Goal: Task Accomplishment & Management: Manage account settings

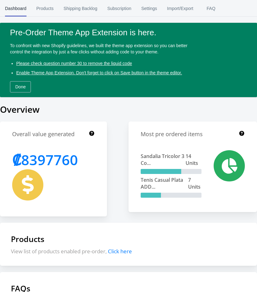
click at [210, 85] on circle "Close dialog" at bounding box center [214, 86] width 10 height 10
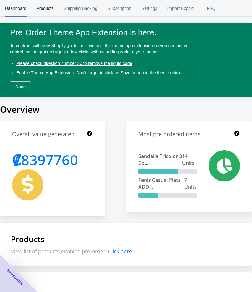
click at [47, 5] on span "Products" at bounding box center [45, 8] width 17 height 16
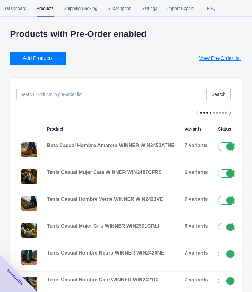
click at [41, 57] on span "Add Products" at bounding box center [38, 58] width 30 height 6
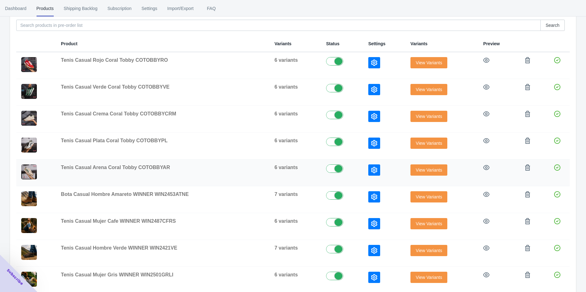
scroll to position [69, 0]
click at [255, 170] on icon "button" at bounding box center [374, 170] width 6 height 6
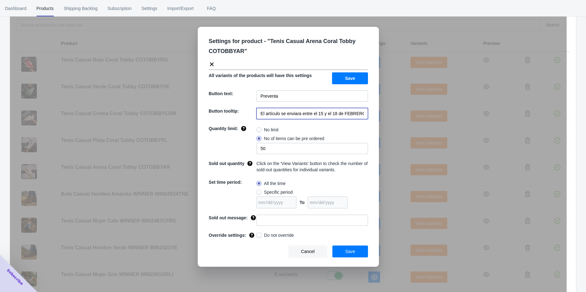
click at [255, 111] on input "El artículo se enviara entre el 15 y el 18 de FEBRERO de 2023" at bounding box center [311, 113] width 111 height 11
paste input "entrega es para el 5 de septiembre"
click at [255, 113] on input "entrega es para el 5 de septiembre" at bounding box center [311, 113] width 111 height 11
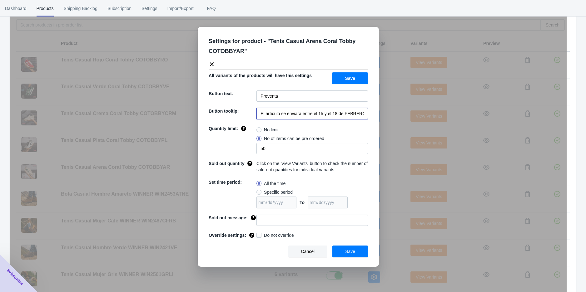
paste input "entrega es para el 5 de septiembre"
click at [255, 113] on input "entrega es para el 5 de septiembre" at bounding box center [311, 113] width 111 height 11
drag, startPoint x: 333, startPoint y: 112, endPoint x: 301, endPoint y: 115, distance: 32.3
click at [255, 115] on input "El articulo se enviara aentrega es para el 5 de septiembre" at bounding box center [311, 113] width 111 height 11
click at [255, 115] on input "El articulo se enviara el 5 de septiembre" at bounding box center [311, 113] width 111 height 11
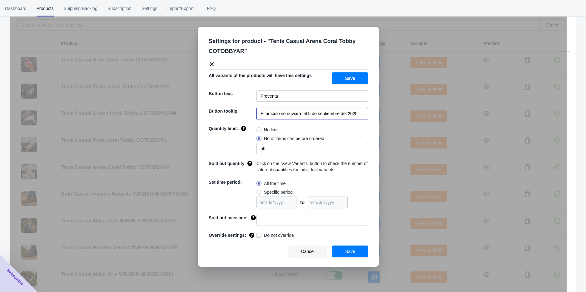
type input "El articulo se enviara el 5 de septiembre del 2025"
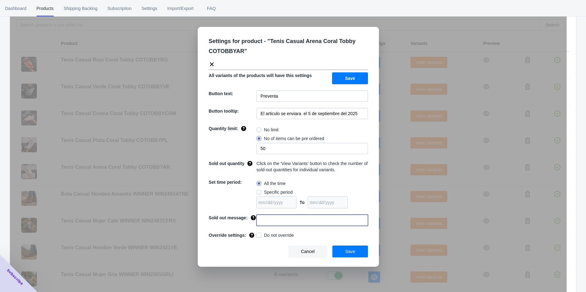
drag, startPoint x: 263, startPoint y: 222, endPoint x: 278, endPoint y: 204, distance: 22.6
click at [255, 221] on input at bounding box center [311, 220] width 111 height 11
type input "AGOTADO"
click at [255, 226] on span at bounding box center [258, 235] width 5 height 5
click at [255, 226] on input "Do not override" at bounding box center [258, 234] width 0 height 0
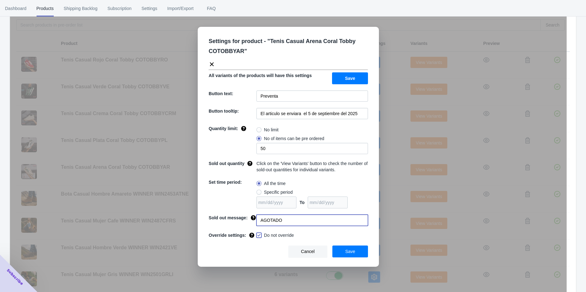
checkbox input "true"
click at [255, 226] on span "Save" at bounding box center [350, 251] width 10 height 5
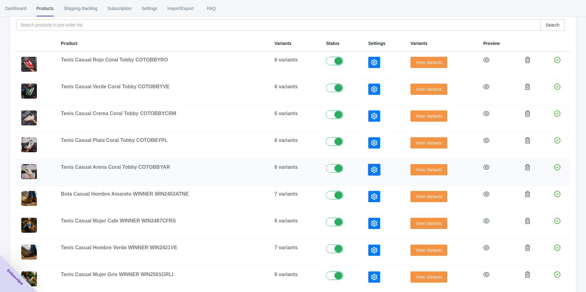
click at [255, 167] on icon "button" at bounding box center [374, 170] width 6 height 6
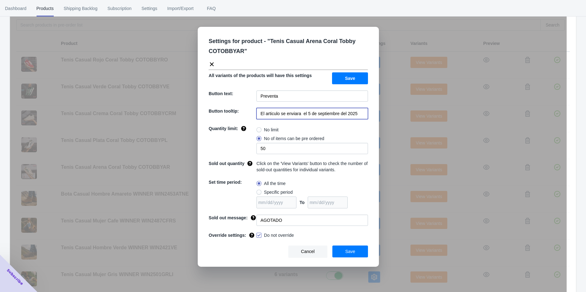
click at [255, 115] on input "El articulo se enviara el 5 de septiembre del 2025" at bounding box center [311, 113] width 111 height 11
click at [255, 226] on button "Save" at bounding box center [350, 252] width 36 height 12
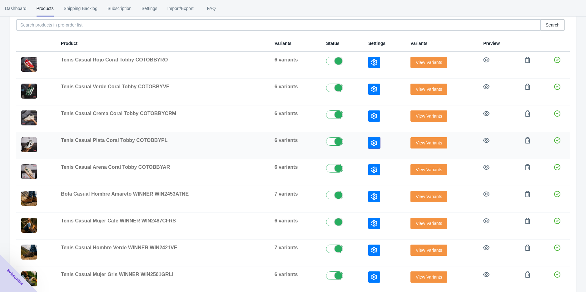
click at [255, 144] on icon "button" at bounding box center [374, 143] width 6 height 6
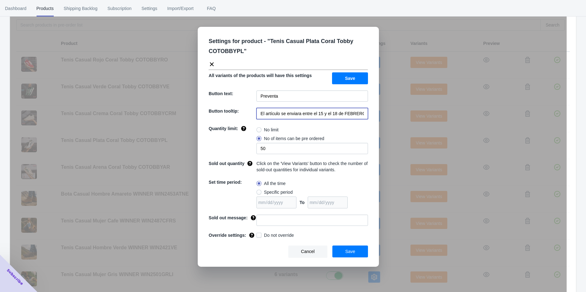
click at [255, 115] on input "El artículo se enviara entre el 15 y el 18 de FEBRERO de 2023" at bounding box center [311, 113] width 111 height 11
paste input "iculo se enviara el 5 de septiembre del 2025"
type input "El articulo se enviara el 5 de septiembre del 2025"
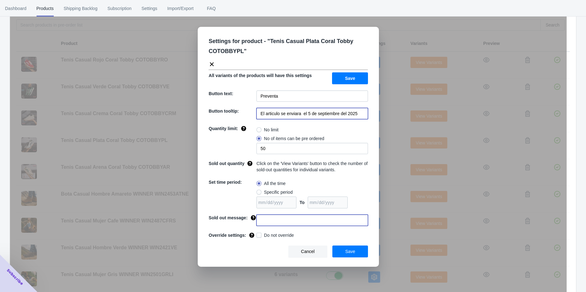
click at [255, 222] on input at bounding box center [311, 220] width 111 height 11
type input "AGOTADO"
click at [255, 226] on label "Do not override" at bounding box center [274, 235] width 37 height 6
click at [255, 226] on input "Do not override" at bounding box center [258, 234] width 0 height 0
checkbox input "true"
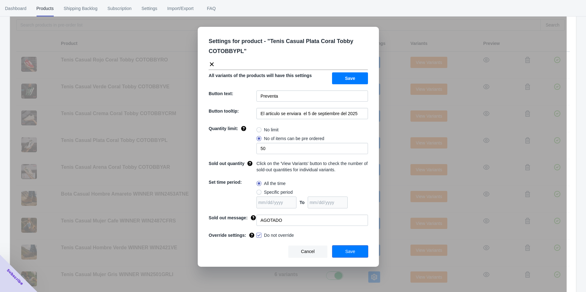
click at [255, 226] on span "Save" at bounding box center [350, 251] width 10 height 5
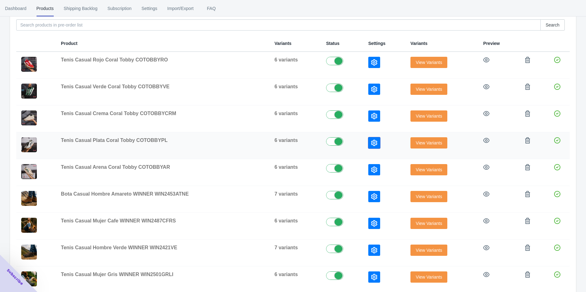
click at [255, 144] on button "button" at bounding box center [374, 142] width 12 height 11
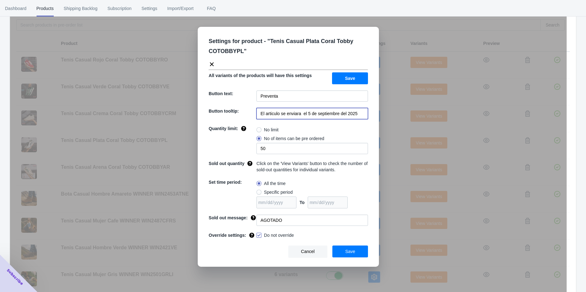
click at [255, 112] on input "El articulo se enviara el 5 de septiembre del 2025" at bounding box center [311, 113] width 111 height 11
click at [255, 110] on div "Settings for product - " Tenis Casual Plata Coral Tobby COTOBBYPL " All variant…" at bounding box center [288, 162] width 556 height 292
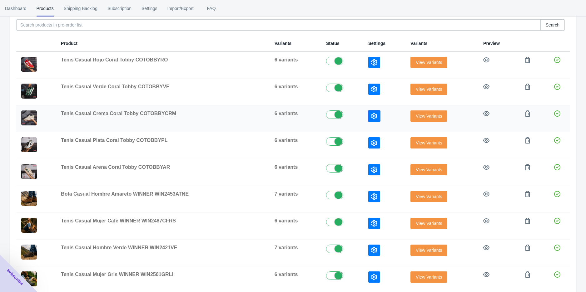
click at [255, 113] on icon "button" at bounding box center [374, 116] width 6 height 6
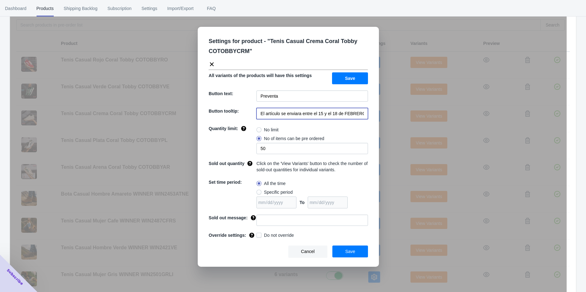
click at [255, 115] on input "El artículo se enviara entre el 15 y el 18 de FEBRERO de 2023" at bounding box center [311, 113] width 111 height 11
paste input "iculo se enviara el 5 de septiembre del 2025"
type input "El articulo se enviara el 5 de septiembre del 2025"
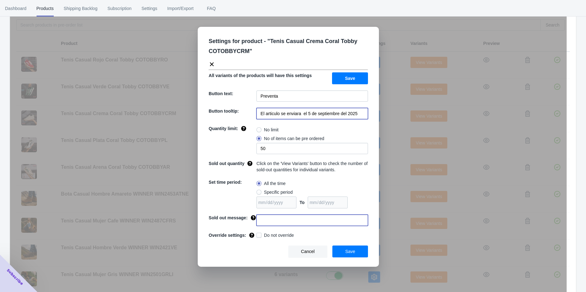
click at [255, 220] on input at bounding box center [311, 220] width 111 height 11
type input "AGOTADO"
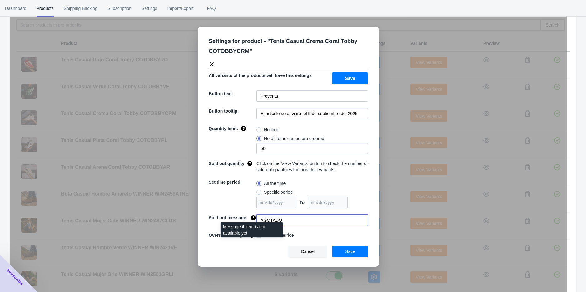
click at [255, 226] on div "Message if item is not available yet" at bounding box center [251, 231] width 72 height 21
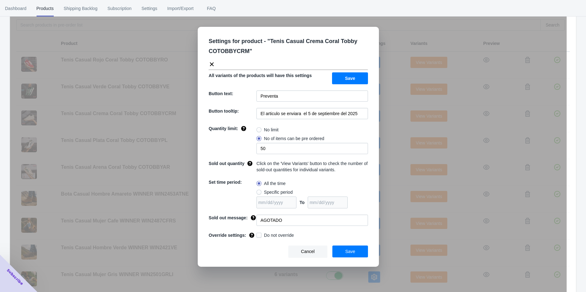
click at [255, 226] on label "Do not override" at bounding box center [274, 235] width 37 height 6
click at [255, 226] on input "Do not override" at bounding box center [258, 234] width 0 height 0
checkbox input "true"
click at [255, 226] on span "Save" at bounding box center [350, 251] width 10 height 5
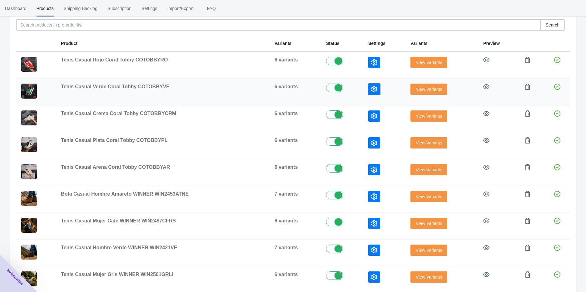
click at [255, 88] on icon "button" at bounding box center [374, 89] width 6 height 6
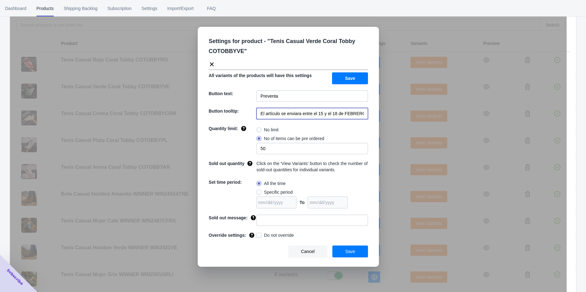
click at [255, 114] on input "El artículo se enviara entre el 15 y el 18 de FEBRERO de 2023" at bounding box center [311, 113] width 111 height 11
paste input "iculo se enviara el 5 de septiembre del 2025"
type input "El articulo se enviara el 5 de septiembre del 2025"
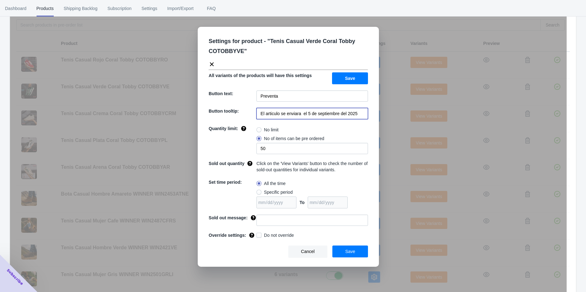
click at [255, 226] on span at bounding box center [258, 235] width 5 height 5
click at [255, 226] on input "Do not override" at bounding box center [258, 234] width 0 height 0
checkbox input "true"
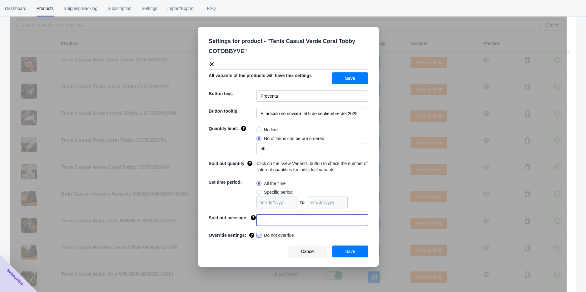
click at [255, 218] on input at bounding box center [311, 220] width 111 height 11
type input "AGOTADO"
click at [255, 226] on button "Save" at bounding box center [350, 252] width 36 height 12
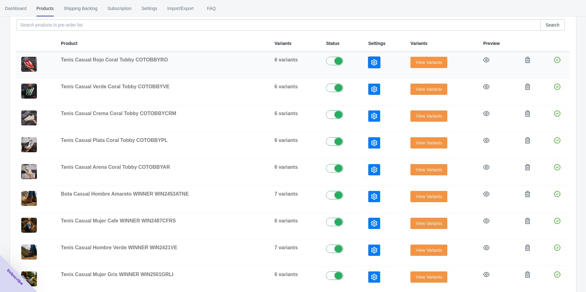
click at [255, 63] on icon "button" at bounding box center [374, 62] width 6 height 6
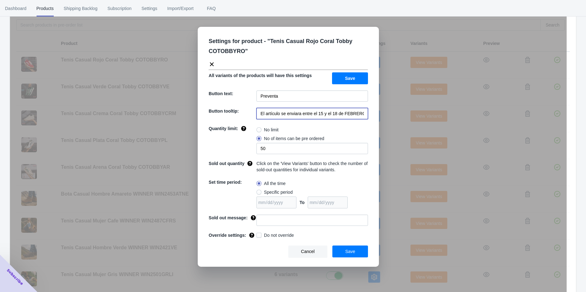
click at [255, 116] on input "El artículo se enviara entre el 15 y el 18 de FEBRERO de 2023" at bounding box center [311, 113] width 111 height 11
paste input "iculo se enviara el 5 de septiembre del 2025"
type input "El articulo se enviara el 5 de septiembre del 2025"
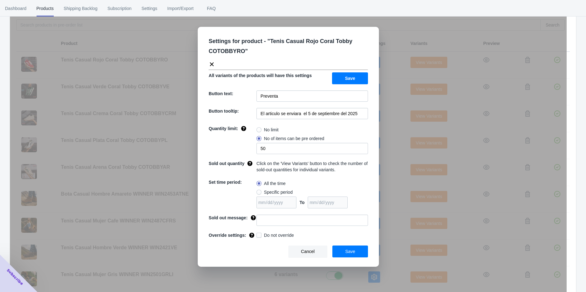
click at [255, 226] on span at bounding box center [258, 235] width 5 height 5
click at [255, 226] on input "Do not override" at bounding box center [258, 234] width 0 height 0
checkbox input "true"
click at [255, 220] on input at bounding box center [311, 220] width 111 height 11
type input "AGOTADO"
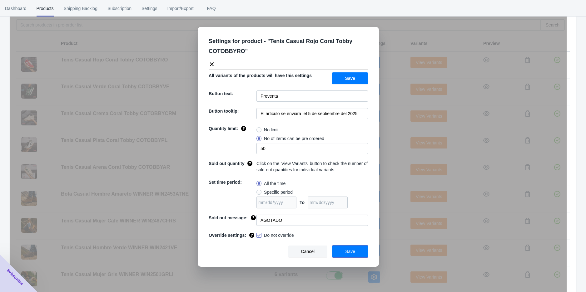
click at [255, 226] on button "Save" at bounding box center [350, 252] width 36 height 12
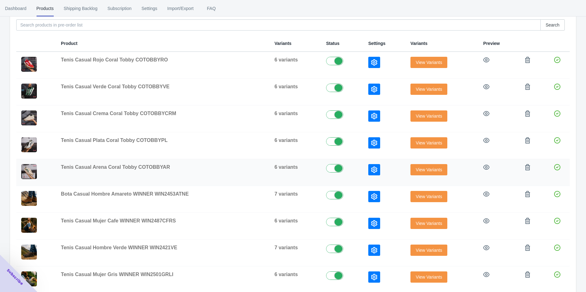
click at [255, 168] on span "View Variants" at bounding box center [428, 169] width 26 height 5
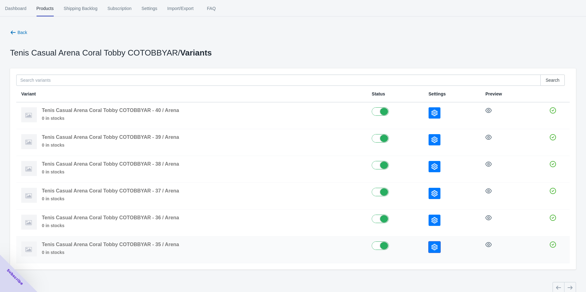
click at [255, 226] on icon "button" at bounding box center [434, 247] width 6 height 6
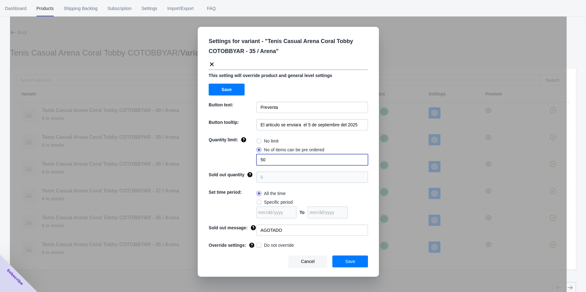
drag, startPoint x: 270, startPoint y: 162, endPoint x: 256, endPoint y: 161, distance: 13.7
click at [255, 161] on div "Quantity limit: No limit No of items can be pre ordered 50" at bounding box center [288, 151] width 159 height 29
type input "1"
click at [255, 226] on span at bounding box center [258, 245] width 5 height 5
click at [255, 226] on input "Do not override" at bounding box center [258, 244] width 0 height 0
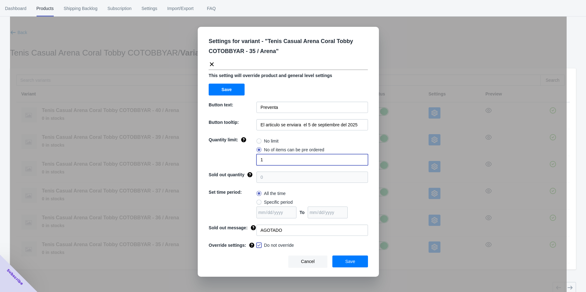
checkbox input "true"
click at [255, 226] on button "Save" at bounding box center [350, 262] width 36 height 12
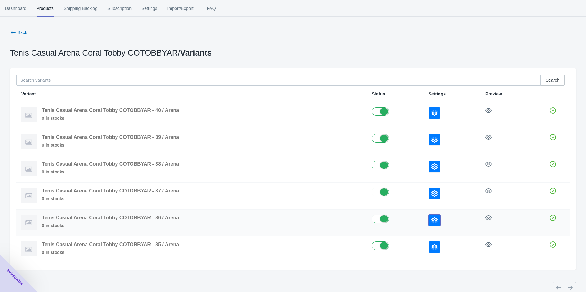
click at [255, 220] on icon "button" at bounding box center [434, 220] width 6 height 6
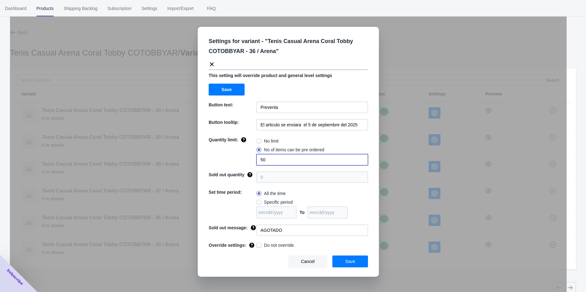
click at [246, 160] on div "Quantity limit: No limit No of items can be pre ordered 50" at bounding box center [288, 151] width 159 height 29
type input "3"
click at [255, 226] on span at bounding box center [258, 245] width 5 height 5
click at [255, 226] on input "Do not override" at bounding box center [258, 244] width 0 height 0
checkbox input "true"
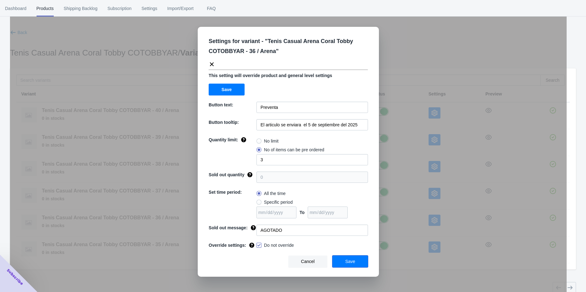
click at [255, 226] on button "Save" at bounding box center [350, 262] width 36 height 12
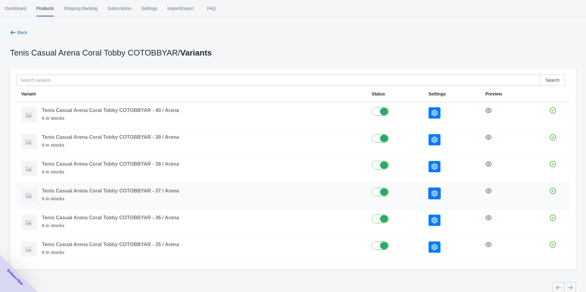
click at [255, 192] on icon "button" at bounding box center [434, 193] width 6 height 6
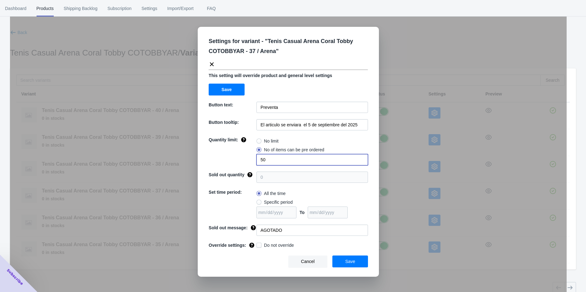
drag, startPoint x: 272, startPoint y: 160, endPoint x: 245, endPoint y: 160, distance: 26.8
click at [245, 160] on div "Quantity limit: No limit No of items can be pre ordered 50" at bounding box center [288, 151] width 159 height 29
type input "6"
click at [255, 226] on span at bounding box center [258, 245] width 5 height 5
click at [255, 226] on input "Do not override" at bounding box center [258, 244] width 0 height 0
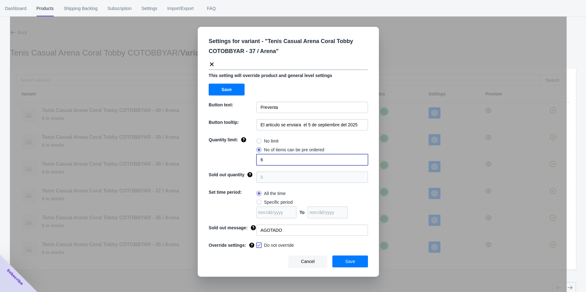
checkbox input "true"
click at [255, 226] on button "Save" at bounding box center [350, 262] width 36 height 12
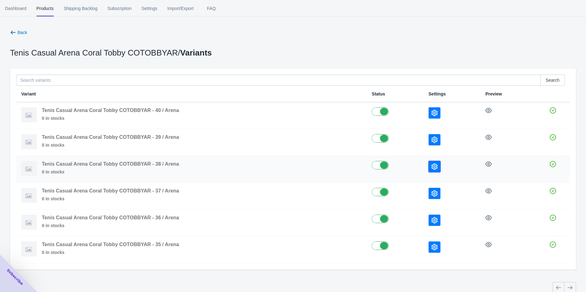
click at [255, 169] on icon "button" at bounding box center [434, 167] width 6 height 6
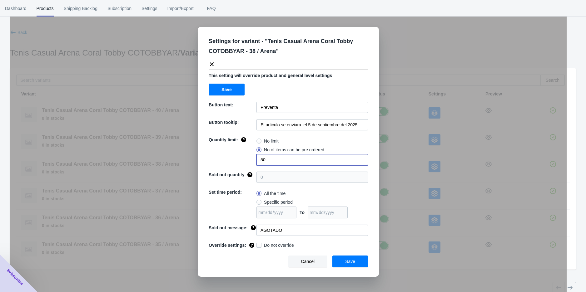
drag, startPoint x: 285, startPoint y: 156, endPoint x: 229, endPoint y: 162, distance: 55.5
click at [229, 162] on div "Quantity limit: No limit No of items can be pre ordered 50" at bounding box center [288, 151] width 159 height 29
type input "6"
click at [255, 226] on span at bounding box center [258, 245] width 5 height 5
click at [255, 226] on input "Do not override" at bounding box center [258, 244] width 0 height 0
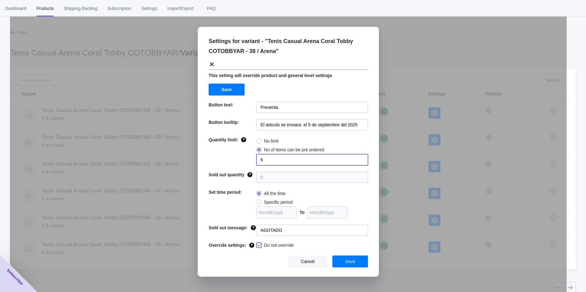
checkbox input "true"
click at [255, 226] on button "Save" at bounding box center [350, 262] width 36 height 12
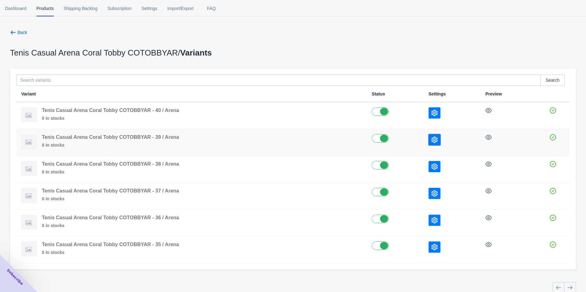
click at [255, 140] on icon "button" at bounding box center [434, 140] width 6 height 6
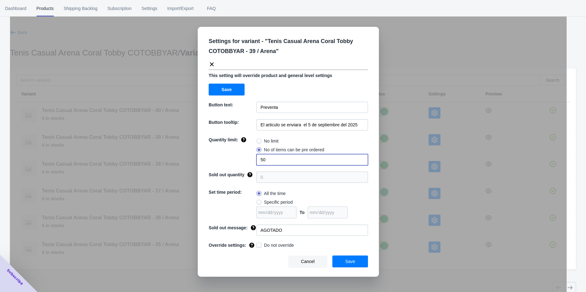
click at [255, 161] on input "50" at bounding box center [311, 159] width 111 height 11
type input "5"
drag, startPoint x: 255, startPoint y: 243, endPoint x: 258, endPoint y: 246, distance: 4.4
click at [255, 226] on div "Override settings:" at bounding box center [231, 244] width 50 height 9
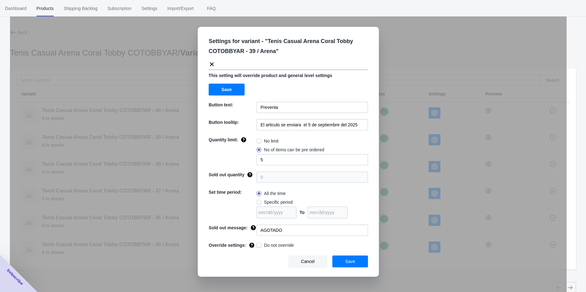
click at [255, 226] on span at bounding box center [258, 245] width 5 height 5
click at [255, 226] on input "Do not override" at bounding box center [258, 244] width 0 height 0
checkbox input "true"
click at [255, 226] on button "Save" at bounding box center [350, 262] width 36 height 12
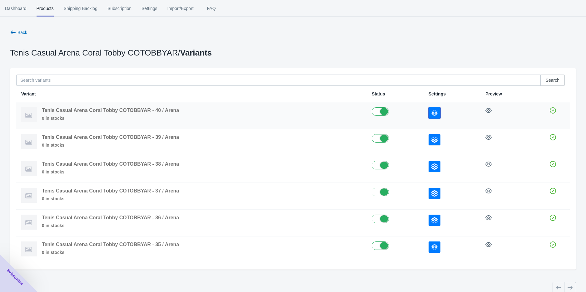
click at [255, 113] on button "button" at bounding box center [434, 112] width 12 height 11
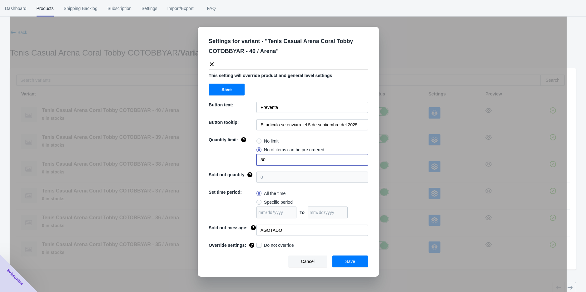
drag, startPoint x: 268, startPoint y: 161, endPoint x: 253, endPoint y: 164, distance: 14.9
click at [253, 164] on div "Quantity limit: No limit No of items can be pre ordered 50" at bounding box center [288, 151] width 159 height 29
type input "3"
click at [255, 226] on span at bounding box center [258, 245] width 5 height 5
click at [255, 226] on input "Do not override" at bounding box center [258, 244] width 0 height 0
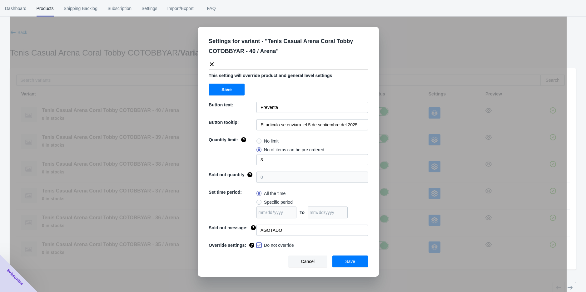
checkbox input "true"
click at [255, 226] on button "Save" at bounding box center [350, 262] width 36 height 12
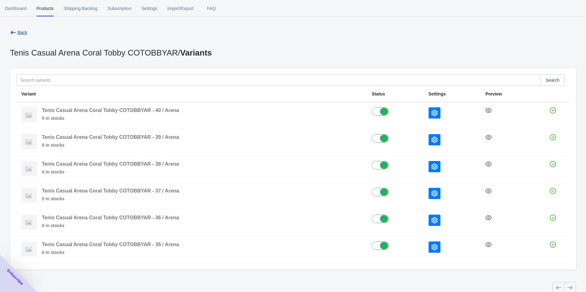
click at [12, 31] on icon "button" at bounding box center [13, 33] width 5 height 4
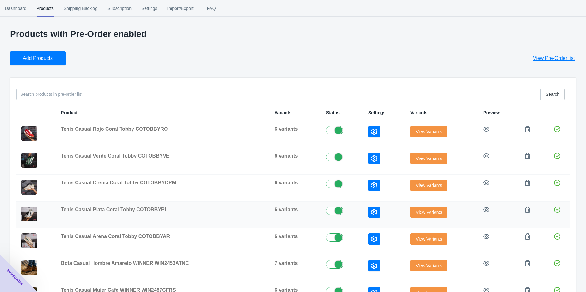
click at [255, 214] on span "View Variants" at bounding box center [428, 212] width 26 height 5
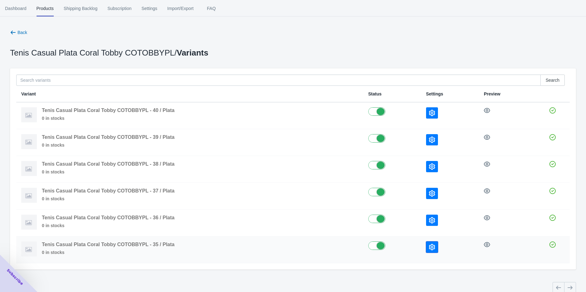
click at [255, 226] on icon "button" at bounding box center [432, 247] width 6 height 6
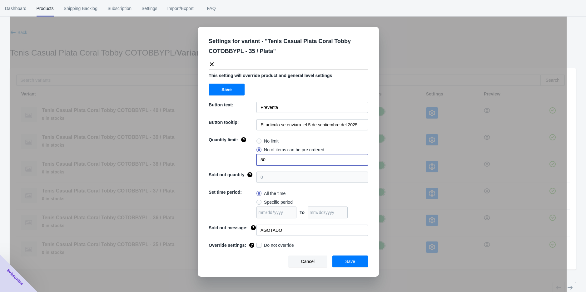
drag, startPoint x: 271, startPoint y: 157, endPoint x: 255, endPoint y: 159, distance: 16.3
click at [255, 158] on input "50" at bounding box center [311, 159] width 111 height 11
type input "1"
click at [255, 226] on span at bounding box center [258, 245] width 5 height 5
click at [255, 226] on input "Do not override" at bounding box center [258, 244] width 0 height 0
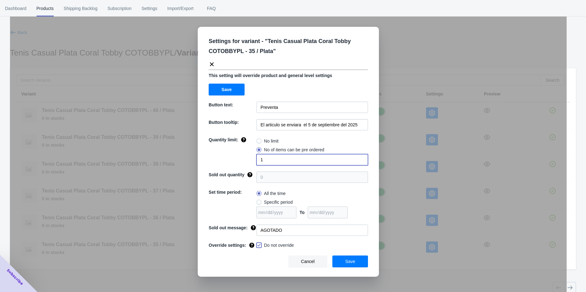
checkbox input "true"
click at [255, 226] on span "Save" at bounding box center [350, 261] width 10 height 5
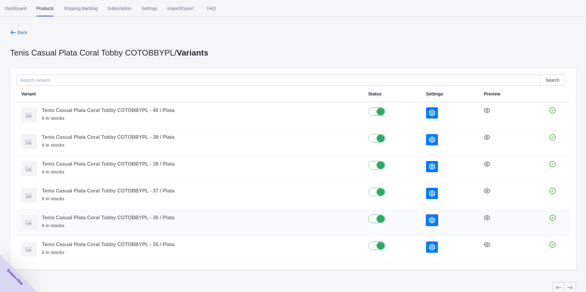
click at [255, 219] on button "button" at bounding box center [432, 220] width 12 height 11
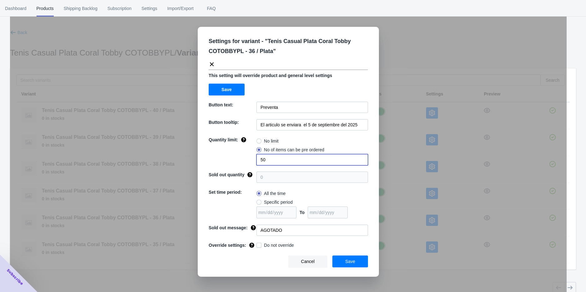
drag, startPoint x: 270, startPoint y: 162, endPoint x: 238, endPoint y: 162, distance: 31.2
click at [238, 161] on div "Quantity limit: No limit No of items can be pre ordered 50" at bounding box center [288, 151] width 159 height 29
type input "3"
click at [255, 226] on span at bounding box center [258, 245] width 5 height 5
click at [255, 226] on input "Do not override" at bounding box center [258, 244] width 0 height 0
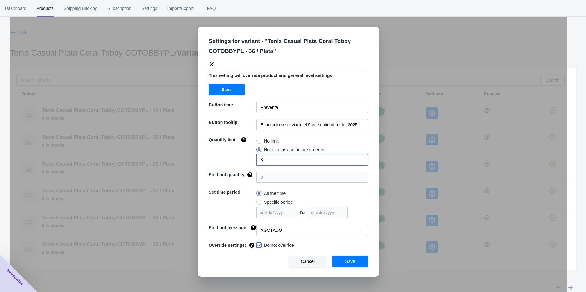
checkbox input "true"
click at [255, 226] on button "Save" at bounding box center [350, 262] width 36 height 12
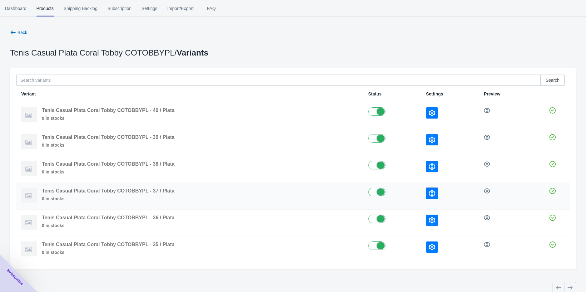
click at [255, 196] on button "button" at bounding box center [432, 193] width 12 height 11
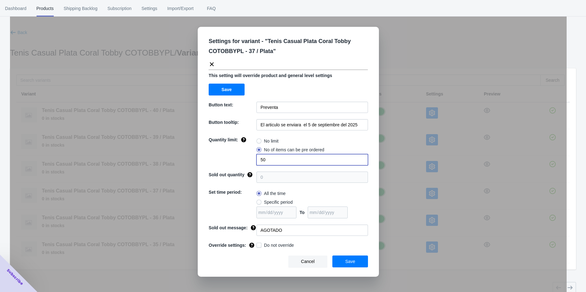
drag, startPoint x: 263, startPoint y: 155, endPoint x: 260, endPoint y: 156, distance: 3.9
click at [255, 156] on input "50" at bounding box center [311, 159] width 111 height 11
drag, startPoint x: 269, startPoint y: 160, endPoint x: 235, endPoint y: 164, distance: 33.6
click at [247, 163] on div "Quantity limit: No limit No of items can be pre ordered 50" at bounding box center [288, 151] width 159 height 29
type input "6"
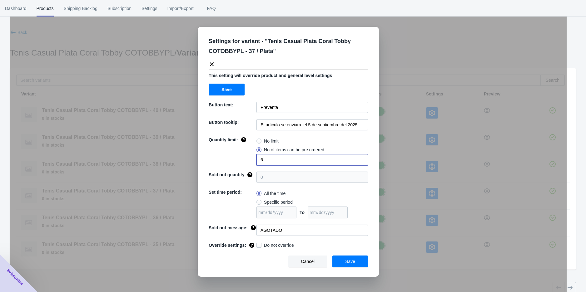
click at [255, 226] on span at bounding box center [258, 245] width 5 height 5
click at [255, 226] on input "Do not override" at bounding box center [258, 244] width 0 height 0
checkbox input "true"
drag, startPoint x: 341, startPoint y: 259, endPoint x: 348, endPoint y: 251, distance: 10.8
click at [255, 226] on button "Save" at bounding box center [350, 262] width 36 height 12
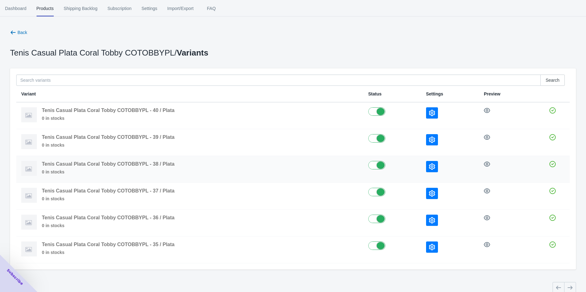
click at [255, 167] on icon "button" at bounding box center [432, 167] width 6 height 6
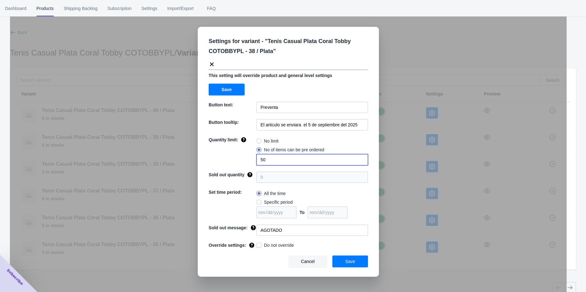
drag, startPoint x: 280, startPoint y: 164, endPoint x: 245, endPoint y: 163, distance: 35.3
click at [249, 163] on div "Quantity limit: No limit No of items can be pre ordered 50" at bounding box center [288, 151] width 159 height 29
type input "6"
click at [255, 226] on span at bounding box center [258, 245] width 5 height 5
click at [255, 226] on input "Do not override" at bounding box center [258, 244] width 0 height 0
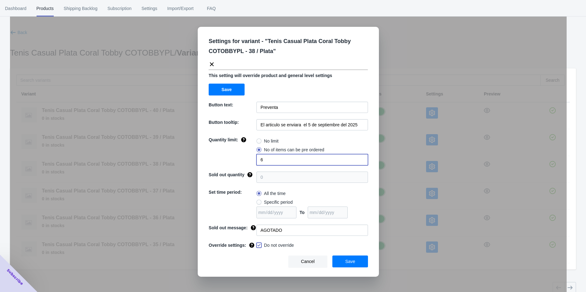
checkbox input "true"
click at [255, 226] on span "Save" at bounding box center [350, 261] width 10 height 5
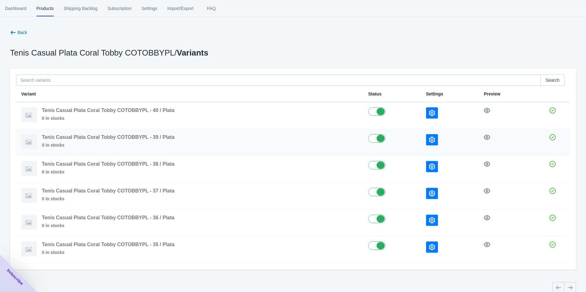
click at [255, 141] on icon "button" at bounding box center [432, 140] width 6 height 6
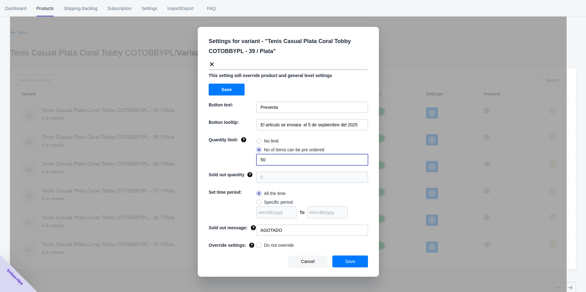
drag, startPoint x: 285, startPoint y: 159, endPoint x: 238, endPoint y: 165, distance: 46.5
click at [238, 165] on div "Quantity limit: No limit No of items can be pre ordered 50" at bounding box center [288, 151] width 159 height 29
type input "5"
click at [255, 226] on span at bounding box center [258, 245] width 5 height 5
click at [255, 226] on input "Do not override" at bounding box center [258, 244] width 0 height 0
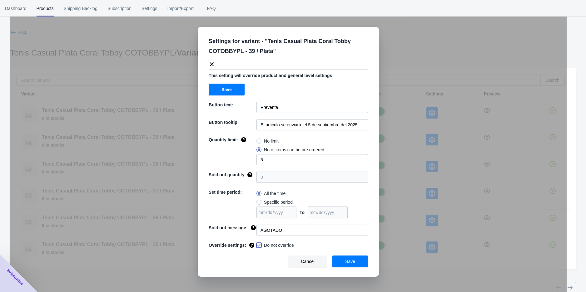
checkbox input "true"
click at [255, 226] on button "Save" at bounding box center [350, 262] width 36 height 12
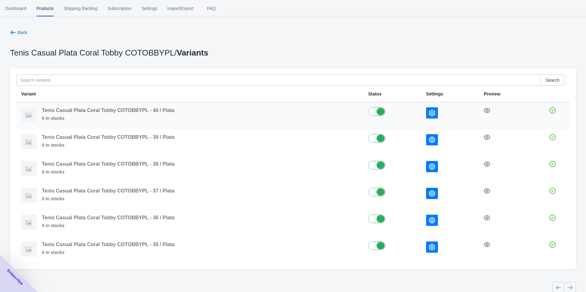
click at [255, 115] on button "button" at bounding box center [432, 112] width 12 height 11
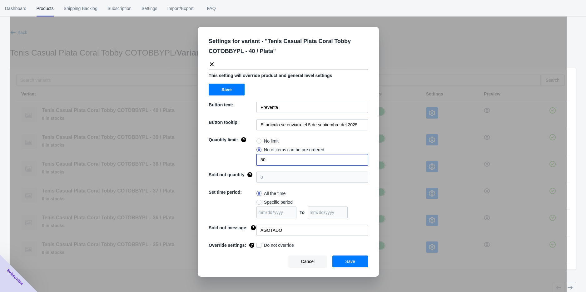
drag, startPoint x: 275, startPoint y: 160, endPoint x: 245, endPoint y: 161, distance: 30.6
click at [247, 161] on div "Quantity limit: No limit No of items can be pre ordered 50" at bounding box center [288, 151] width 159 height 29
type input "3"
click at [255, 226] on span "Save" at bounding box center [350, 261] width 10 height 5
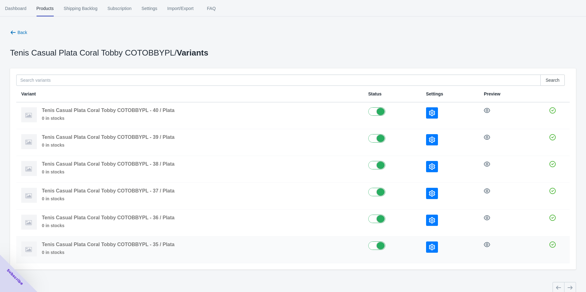
click at [255, 226] on button "button" at bounding box center [432, 247] width 12 height 11
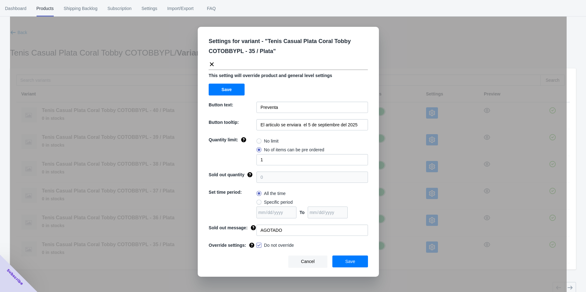
click at [255, 226] on div "Settings for variant - " Tenis Casual Plata Coral Tobby COTOBBYPL - 35 / Plata …" at bounding box center [288, 162] width 556 height 292
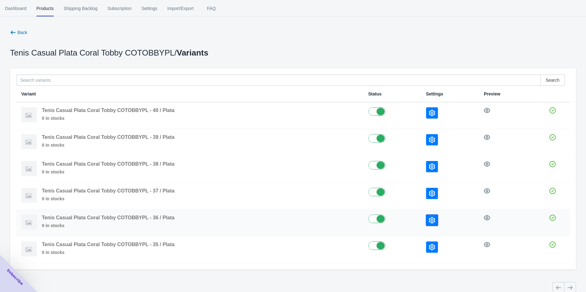
click at [255, 216] on button "button" at bounding box center [432, 220] width 12 height 11
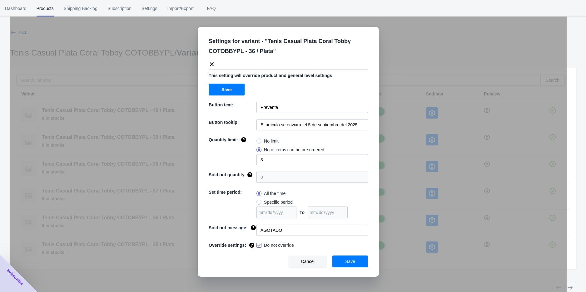
click at [255, 223] on div "Settings for variant - " Tenis Casual Plata Coral Tobby COTOBBYPL - 36 / Plata …" at bounding box center [288, 162] width 556 height 292
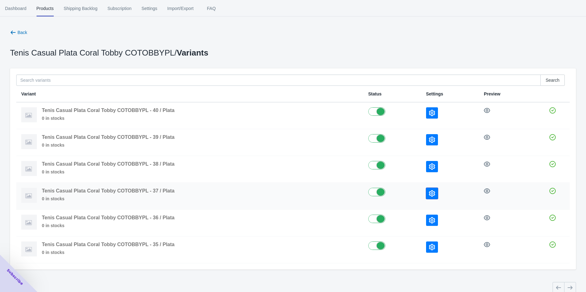
click at [255, 196] on button "button" at bounding box center [432, 193] width 12 height 11
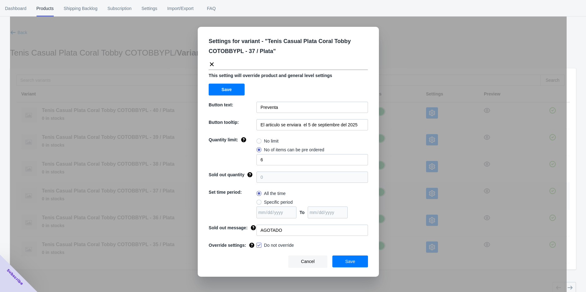
drag, startPoint x: 414, startPoint y: 203, endPoint x: 418, endPoint y: 183, distance: 20.3
click at [255, 202] on div "Settings for variant - " Tenis Casual Plata Coral Tobby COTOBBYPL - 37 / Plata …" at bounding box center [288, 162] width 556 height 292
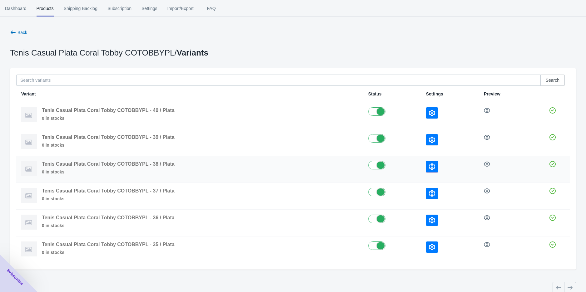
click at [255, 169] on icon "button" at bounding box center [432, 167] width 6 height 6
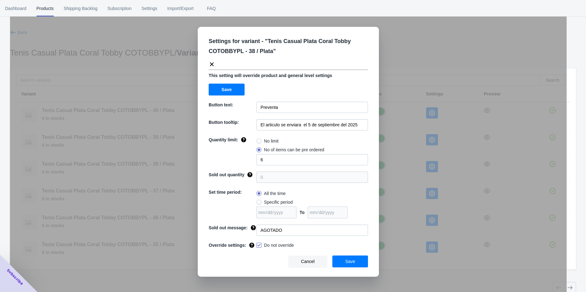
click at [255, 172] on div "Settings for variant - " Tenis Casual Plata Coral Tobby COTOBBYPL - 38 / Plata …" at bounding box center [288, 162] width 556 height 292
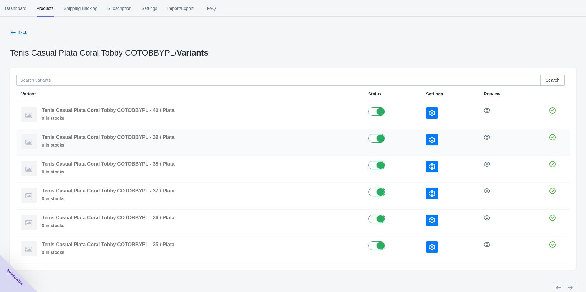
click at [255, 147] on td at bounding box center [450, 142] width 58 height 27
click at [255, 142] on icon "button" at bounding box center [432, 140] width 6 height 6
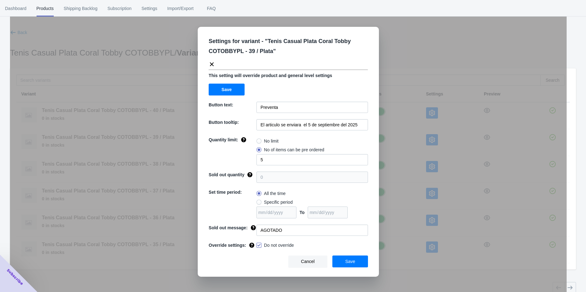
click at [255, 147] on div "Settings for variant - " Tenis Casual Plata Coral Tobby COTOBBYPL - 39 / Plata …" at bounding box center [288, 162] width 556 height 292
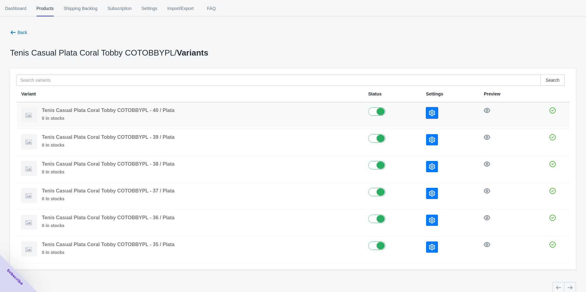
click at [255, 115] on button "button" at bounding box center [432, 112] width 12 height 11
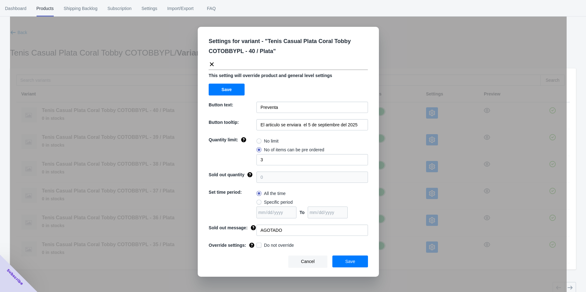
click at [255, 126] on div "Settings for variant - " Tenis Casual Plata Coral Tobby COTOBBYPL - 40 / Plata …" at bounding box center [288, 162] width 556 height 292
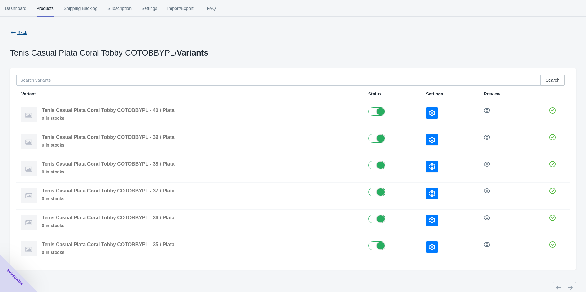
click at [17, 32] on span "Back" at bounding box center [22, 32] width 10 height 5
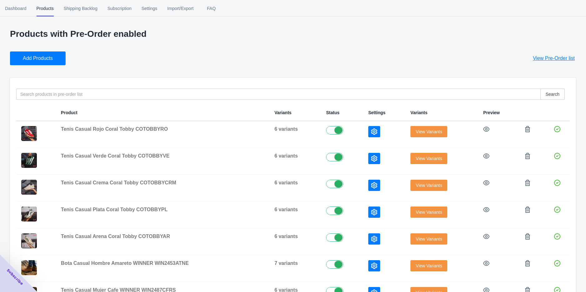
click at [255, 183] on span "View Variants" at bounding box center [428, 185] width 26 height 5
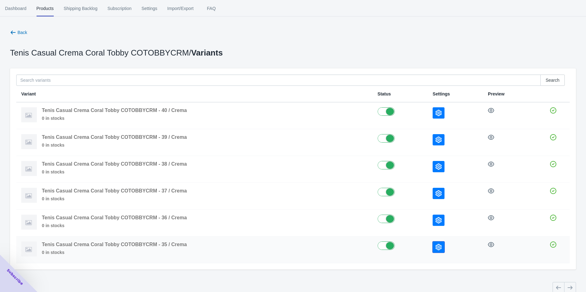
click at [255, 226] on button "button" at bounding box center [438, 247] width 12 height 11
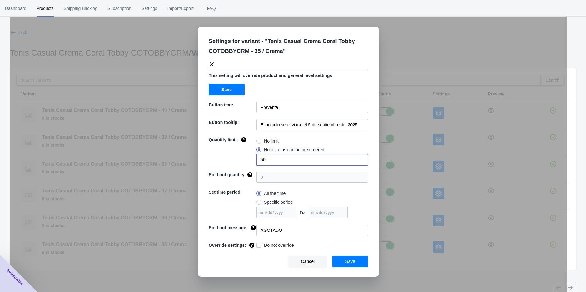
drag, startPoint x: 276, startPoint y: 159, endPoint x: 249, endPoint y: 163, distance: 27.5
click at [249, 163] on div "Quantity limit: No limit No of items can be pre ordered 50" at bounding box center [288, 151] width 159 height 29
type input "1"
click at [255, 226] on span at bounding box center [258, 245] width 5 height 5
click at [255, 226] on input "Do not override" at bounding box center [258, 244] width 0 height 0
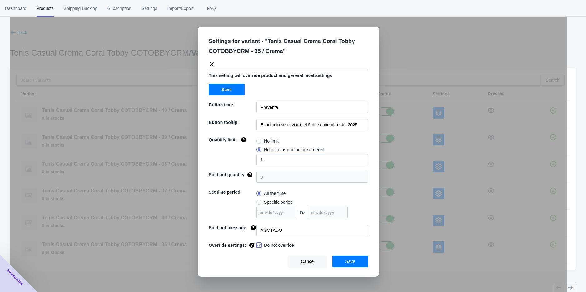
checkbox input "true"
click at [255, 226] on button "Save" at bounding box center [350, 262] width 36 height 12
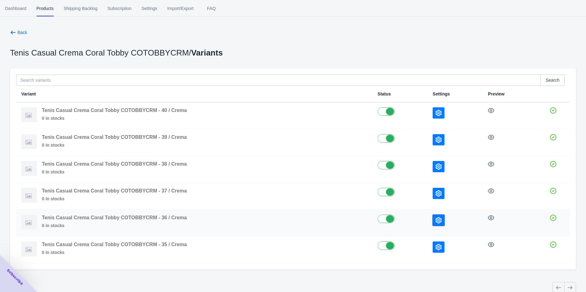
click at [255, 219] on icon "button" at bounding box center [438, 220] width 6 height 6
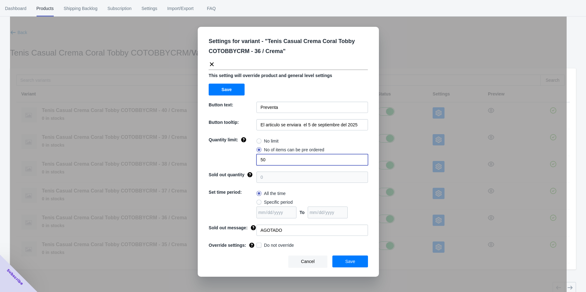
drag, startPoint x: 265, startPoint y: 160, endPoint x: 239, endPoint y: 165, distance: 27.0
click at [255, 160] on input "50" at bounding box center [311, 159] width 111 height 11
type input "3"
click at [255, 226] on span at bounding box center [258, 245] width 5 height 5
click at [255, 226] on input "Do not override" at bounding box center [258, 244] width 0 height 0
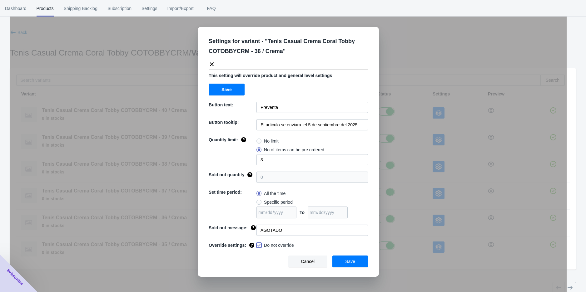
checkbox input "true"
click at [255, 226] on button "Save" at bounding box center [350, 262] width 36 height 12
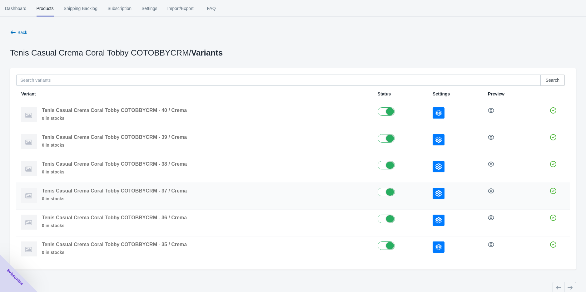
click at [255, 194] on icon "button" at bounding box center [438, 193] width 6 height 6
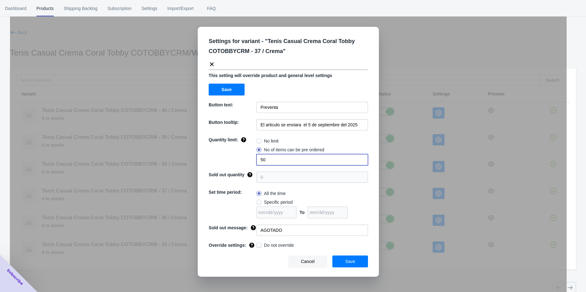
drag, startPoint x: 270, startPoint y: 159, endPoint x: 243, endPoint y: 159, distance: 27.5
click at [247, 159] on div "Quantity limit: No limit No of items can be pre ordered 50" at bounding box center [288, 151] width 159 height 29
type input "6"
drag, startPoint x: 259, startPoint y: 243, endPoint x: 283, endPoint y: 244, distance: 23.8
click at [255, 226] on label "Do not override" at bounding box center [274, 245] width 37 height 6
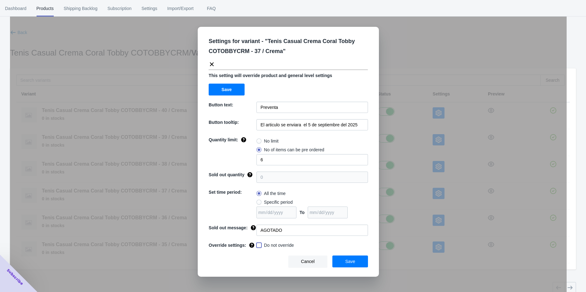
click at [255, 226] on input "Do not override" at bounding box center [258, 244] width 0 height 0
checkbox input "true"
drag, startPoint x: 343, startPoint y: 263, endPoint x: 361, endPoint y: 245, distance: 24.9
click at [255, 226] on button "Save" at bounding box center [350, 262] width 36 height 12
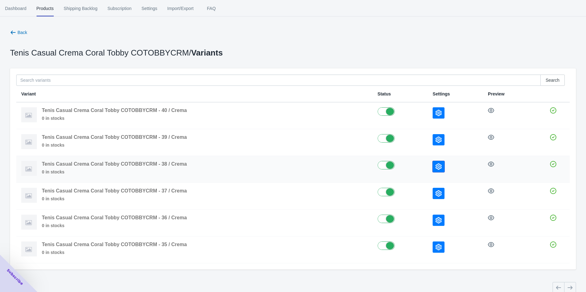
click at [255, 171] on button "button" at bounding box center [438, 166] width 12 height 11
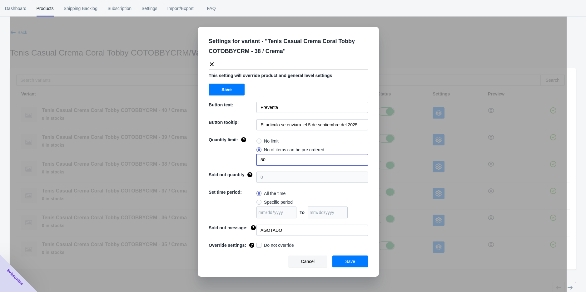
drag, startPoint x: 273, startPoint y: 164, endPoint x: 243, endPoint y: 164, distance: 30.0
click at [249, 164] on div "Quantity limit: No limit No of items can be pre ordered 50" at bounding box center [288, 151] width 159 height 29
type input "6"
click at [255, 226] on div "Message if item is not available yet" at bounding box center [251, 241] width 72 height 21
click at [255, 226] on span at bounding box center [258, 245] width 5 height 5
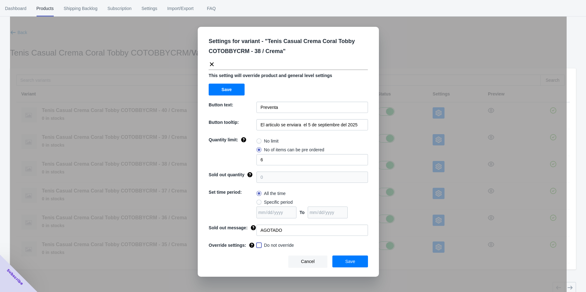
click at [255, 226] on input "Do not override" at bounding box center [258, 244] width 0 height 0
checkbox input "true"
click at [255, 226] on button "Save" at bounding box center [350, 262] width 36 height 12
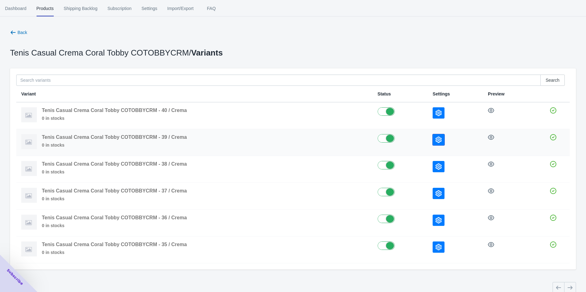
click at [255, 142] on icon "button" at bounding box center [438, 140] width 6 height 6
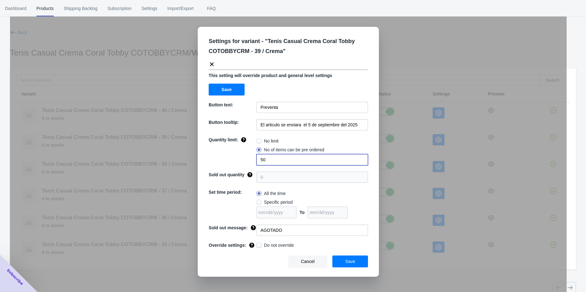
drag, startPoint x: 266, startPoint y: 160, endPoint x: 242, endPoint y: 162, distance: 24.1
click at [242, 161] on div "Quantity limit: No limit No of items can be pre ordered 50" at bounding box center [288, 151] width 159 height 29
type input "5"
click at [255, 226] on span at bounding box center [258, 245] width 5 height 5
click at [255, 226] on input "Do not override" at bounding box center [258, 244] width 0 height 0
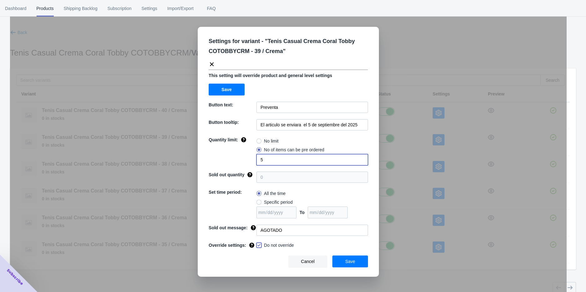
checkbox input "true"
click at [255, 226] on span "Save" at bounding box center [350, 261] width 10 height 5
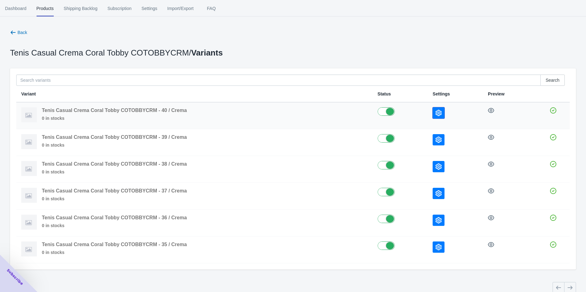
click at [255, 114] on icon "button" at bounding box center [438, 113] width 6 height 6
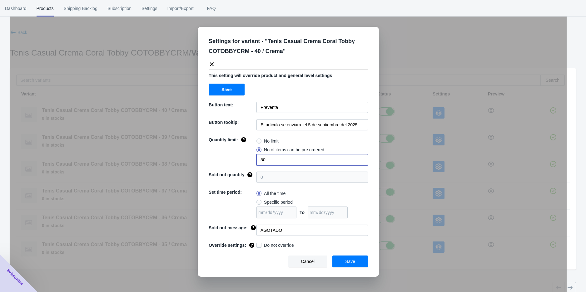
drag, startPoint x: 282, startPoint y: 160, endPoint x: 244, endPoint y: 161, distance: 37.8
click at [255, 161] on input "50" at bounding box center [311, 159] width 111 height 11
drag, startPoint x: 269, startPoint y: 161, endPoint x: 239, endPoint y: 165, distance: 30.3
click at [239, 165] on div "Quantity limit: No limit No of items can be pre ordered 53" at bounding box center [288, 151] width 159 height 29
type input "3"
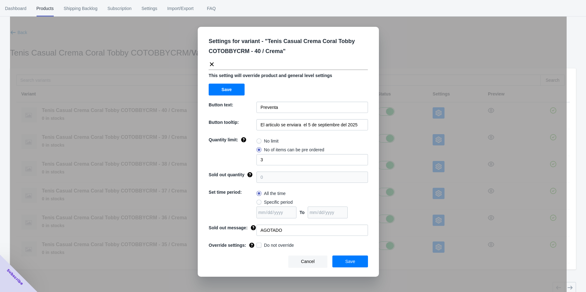
click at [255, 226] on span at bounding box center [258, 245] width 5 height 5
click at [255, 226] on input "Do not override" at bounding box center [258, 244] width 0 height 0
checkbox input "true"
click at [255, 226] on span "Save" at bounding box center [350, 261] width 10 height 5
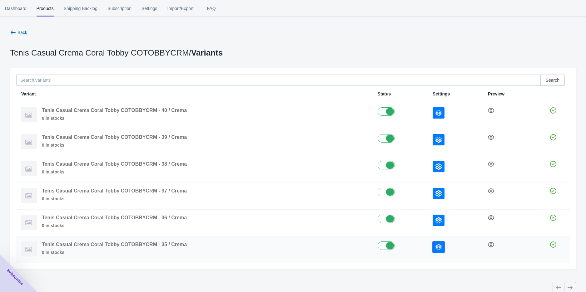
click at [255, 226] on button "button" at bounding box center [438, 247] width 12 height 11
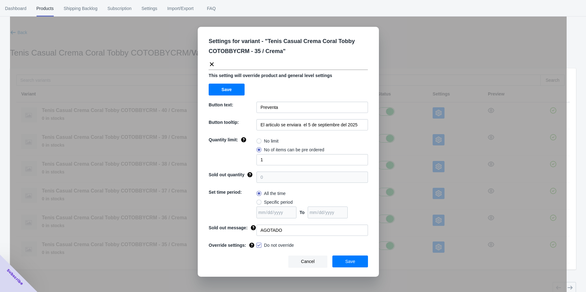
click at [255, 226] on div "Settings for variant - " Tenis Casual Crema Coral Tobby COTOBBYCRM - 35 / Crema…" at bounding box center [288, 162] width 556 height 292
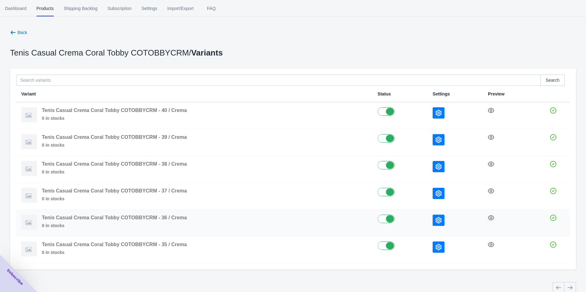
click at [255, 219] on button "button" at bounding box center [438, 220] width 12 height 11
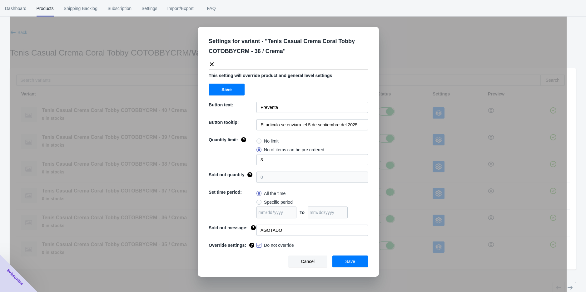
click at [255, 222] on div "Settings for variant - " Tenis Casual Crema Coral Tobby COTOBBYCRM - 36 / Crema…" at bounding box center [288, 162] width 556 height 292
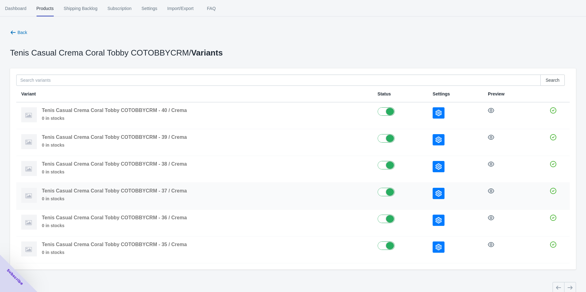
click at [255, 192] on icon "button" at bounding box center [438, 193] width 6 height 6
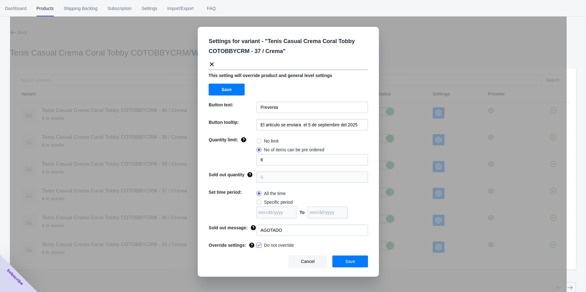
click at [255, 196] on div "Settings for variant - " Tenis Casual Crema Coral Tobby COTOBBYCRM - 37 / Crema…" at bounding box center [288, 162] width 556 height 292
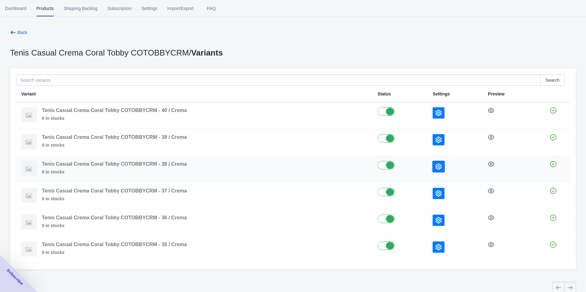
click at [255, 167] on button "button" at bounding box center [438, 166] width 12 height 11
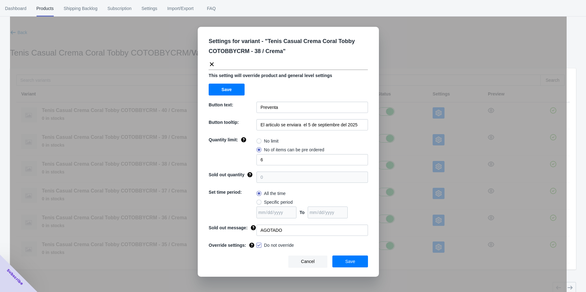
click at [255, 176] on div "Settings for variant - " Tenis Casual Crema Coral Tobby COTOBBYCRM - 38 / Crema…" at bounding box center [288, 162] width 556 height 292
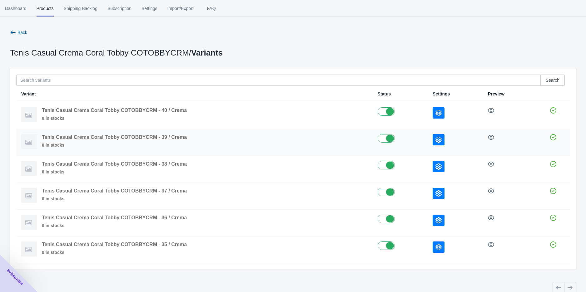
click at [255, 136] on button "button" at bounding box center [438, 139] width 12 height 11
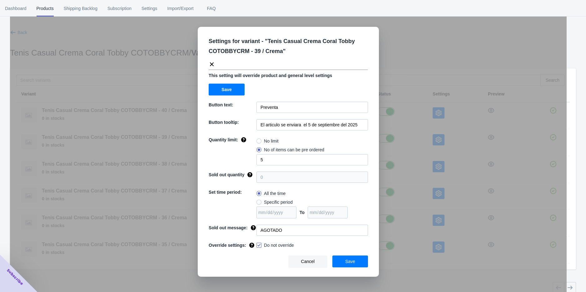
click at [255, 146] on div "Settings for variant - " Tenis Casual Crema Coral Tobby COTOBBYCRM - 39 / Crema…" at bounding box center [288, 162] width 556 height 292
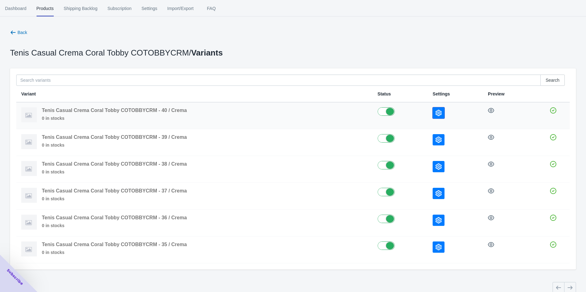
click at [255, 114] on button "button" at bounding box center [438, 112] width 12 height 11
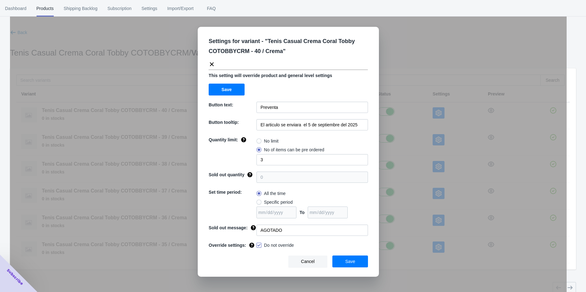
click at [255, 137] on div "Settings for variant - " Tenis Casual Crema Coral Tobby COTOBBYCRM - 40 / Crema…" at bounding box center [288, 162] width 556 height 292
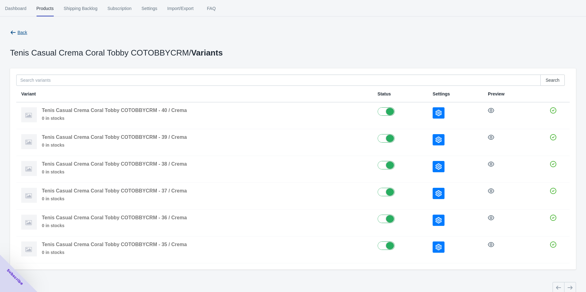
click at [14, 32] on icon "button" at bounding box center [13, 32] width 6 height 6
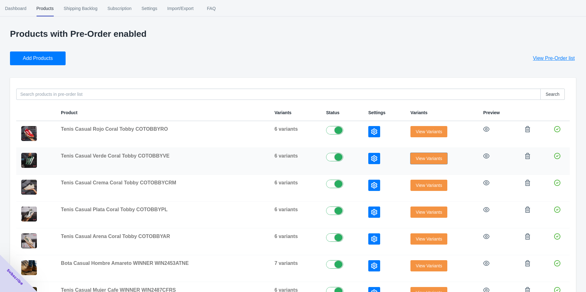
click at [255, 155] on button "View Variants" at bounding box center [428, 158] width 37 height 11
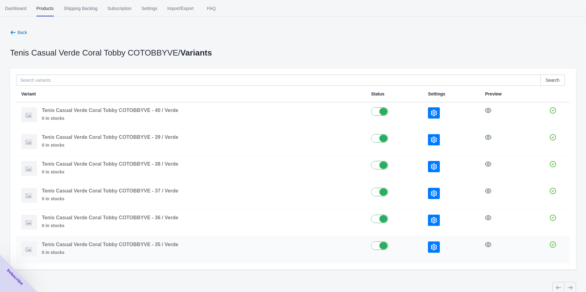
click at [255, 226] on button "button" at bounding box center [434, 247] width 12 height 11
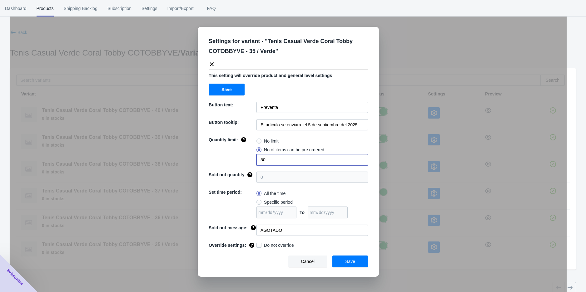
drag, startPoint x: 271, startPoint y: 161, endPoint x: 239, endPoint y: 162, distance: 31.9
click at [241, 161] on div "Quantity limit: No limit No of items can be pre ordered 50" at bounding box center [288, 151] width 159 height 29
type input "1"
click at [255, 226] on span at bounding box center [258, 245] width 5 height 5
click at [255, 226] on input "Do not override" at bounding box center [258, 244] width 0 height 0
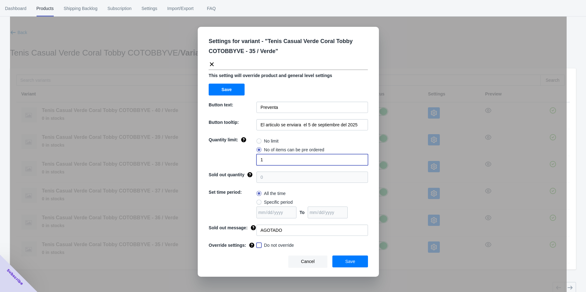
checkbox input "true"
click at [255, 226] on button "Save" at bounding box center [350, 262] width 36 height 12
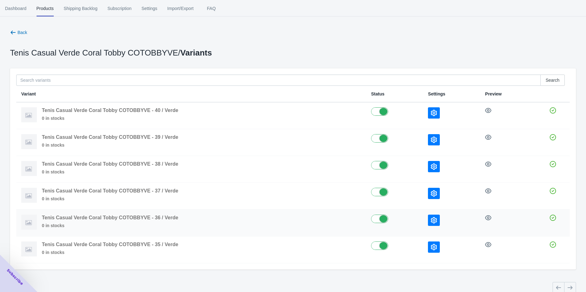
click at [255, 217] on div at bounding box center [451, 220] width 47 height 11
click at [255, 219] on icon "button" at bounding box center [433, 220] width 6 height 6
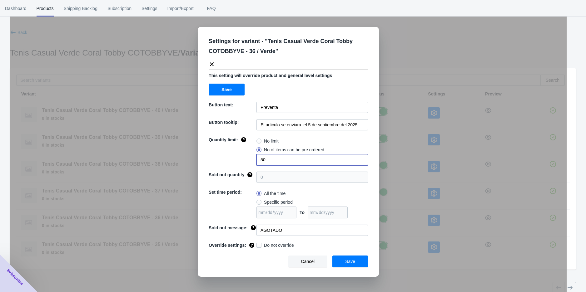
drag, startPoint x: 276, startPoint y: 160, endPoint x: 242, endPoint y: 163, distance: 33.9
click at [246, 163] on div "Quantity limit: No limit No of items can be pre ordered 50" at bounding box center [288, 151] width 159 height 29
type input "3"
click at [255, 226] on span at bounding box center [258, 245] width 5 height 5
click at [255, 226] on input "Do not override" at bounding box center [258, 244] width 0 height 0
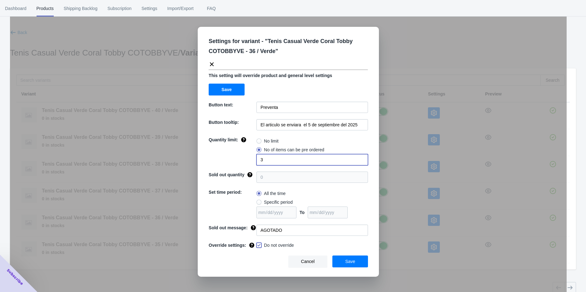
checkbox input "true"
click at [255, 226] on button "Save" at bounding box center [350, 262] width 36 height 12
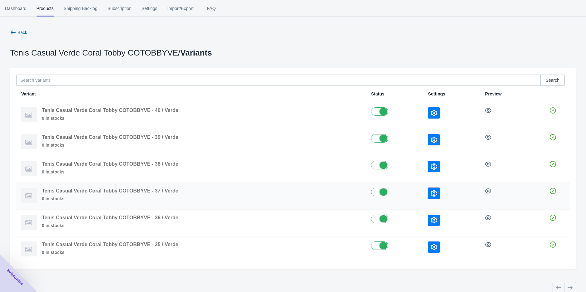
click at [255, 190] on button "button" at bounding box center [434, 193] width 12 height 11
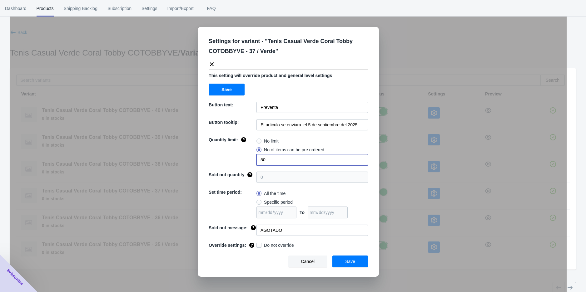
drag, startPoint x: 272, startPoint y: 156, endPoint x: 238, endPoint y: 163, distance: 34.1
click at [243, 161] on div "Quantity limit: No limit No of items can be pre ordered 50" at bounding box center [288, 151] width 159 height 29
type input "6"
click at [255, 226] on span at bounding box center [258, 245] width 5 height 5
click at [255, 226] on input "Do not override" at bounding box center [258, 244] width 0 height 0
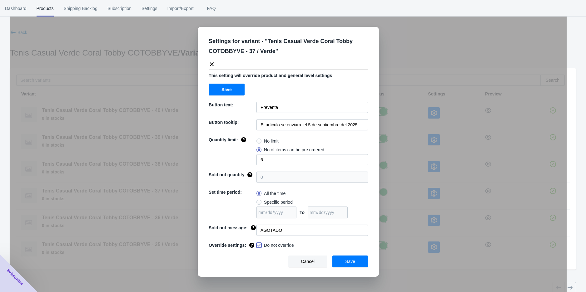
checkbox input "true"
click at [255, 226] on button "Save" at bounding box center [350, 262] width 36 height 12
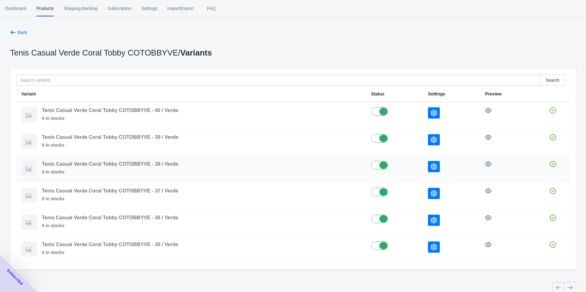
click at [255, 164] on icon "button" at bounding box center [433, 167] width 6 height 6
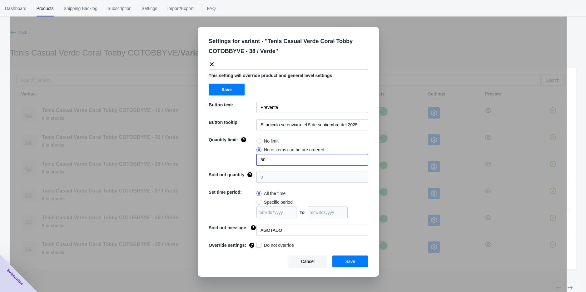
drag, startPoint x: 270, startPoint y: 161, endPoint x: 246, endPoint y: 165, distance: 25.0
click at [248, 165] on div "Quantity limit: No limit No of items can be pre ordered 50" at bounding box center [288, 151] width 159 height 29
type input "6"
click at [255, 226] on div "Override settings:" at bounding box center [231, 244] width 50 height 9
click at [255, 226] on span at bounding box center [258, 245] width 5 height 5
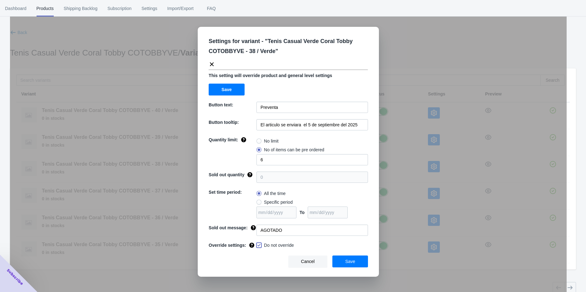
click at [255, 226] on input "Do not override" at bounding box center [258, 244] width 0 height 0
checkbox input "true"
click at [255, 226] on button "Save" at bounding box center [350, 262] width 36 height 12
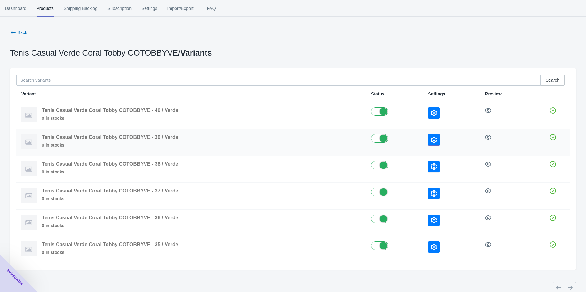
click at [255, 138] on icon "button" at bounding box center [433, 140] width 6 height 6
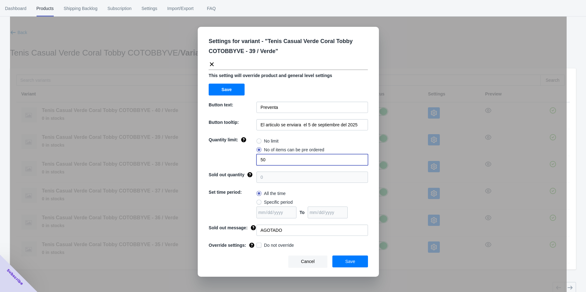
drag, startPoint x: 291, startPoint y: 164, endPoint x: 231, endPoint y: 164, distance: 59.9
click at [239, 164] on div "Quantity limit: No limit No of items can be pre ordered 50" at bounding box center [288, 151] width 159 height 29
type input "5"
click at [255, 226] on span at bounding box center [258, 245] width 5 height 5
click at [255, 226] on input "Do not override" at bounding box center [258, 244] width 0 height 0
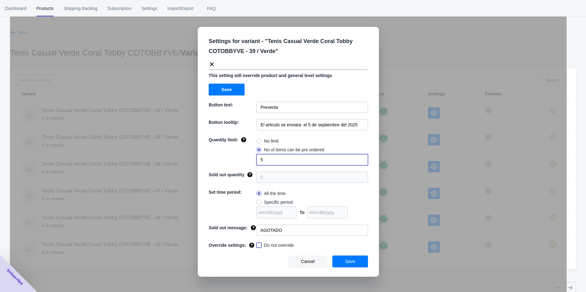
checkbox input "true"
click at [255, 226] on button "Save" at bounding box center [350, 262] width 36 height 12
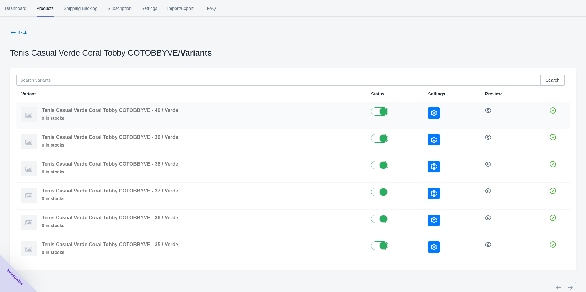
click at [255, 114] on icon "button" at bounding box center [433, 113] width 6 height 6
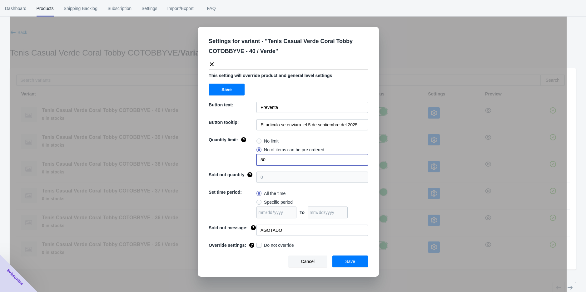
drag, startPoint x: 282, startPoint y: 158, endPoint x: 237, endPoint y: 166, distance: 45.6
click at [241, 166] on div "Settings for variant - " Tenis Casual Verde Coral Tobby COTOBBYVE - 40 / Verde …" at bounding box center [288, 152] width 181 height 250
type input "3"
click at [255, 226] on span at bounding box center [258, 245] width 5 height 5
click at [255, 226] on input "Do not override" at bounding box center [258, 244] width 0 height 0
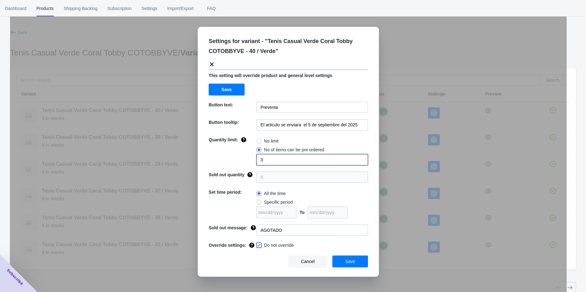
checkbox input "true"
click at [255, 226] on span "Save" at bounding box center [350, 261] width 10 height 5
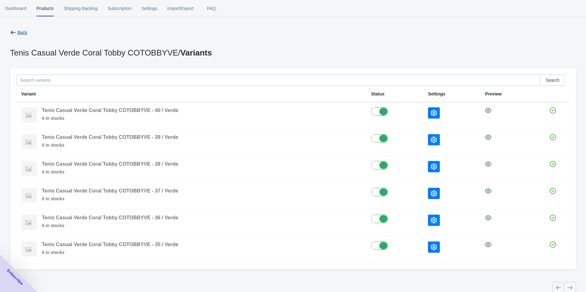
click at [10, 33] on icon "button" at bounding box center [13, 32] width 6 height 6
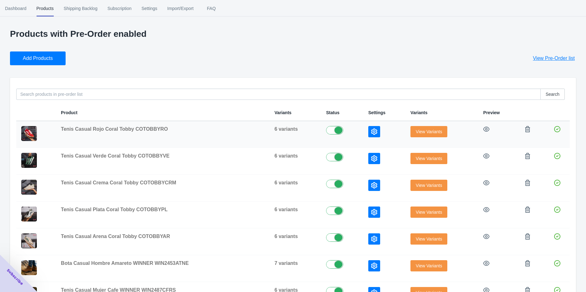
click at [255, 132] on span "View Variants" at bounding box center [428, 131] width 26 height 5
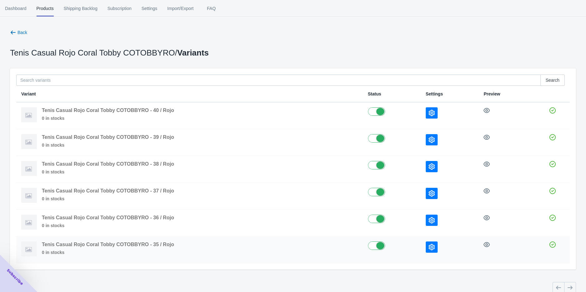
click at [255, 226] on icon "button" at bounding box center [431, 247] width 6 height 6
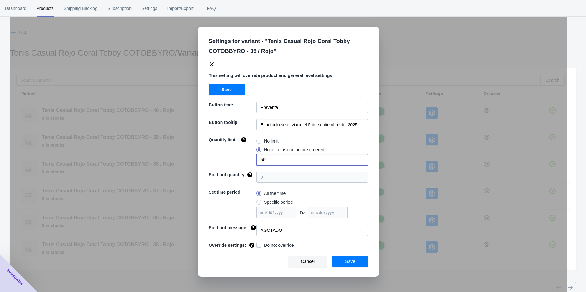
drag, startPoint x: 273, startPoint y: 158, endPoint x: 238, endPoint y: 166, distance: 35.4
click at [240, 166] on div "Settings for variant - " Tenis Casual Rojo Coral Tobby COTOBBYRO - 35 / Rojo " …" at bounding box center [288, 152] width 181 height 250
type input "1"
click at [255, 226] on span at bounding box center [258, 245] width 5 height 5
click at [255, 226] on input "Do not override" at bounding box center [258, 244] width 0 height 0
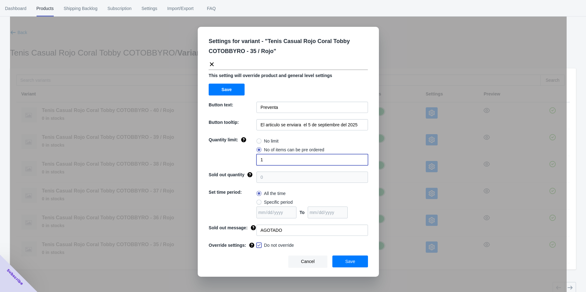
checkbox input "true"
click at [255, 226] on button "Save" at bounding box center [350, 262] width 36 height 12
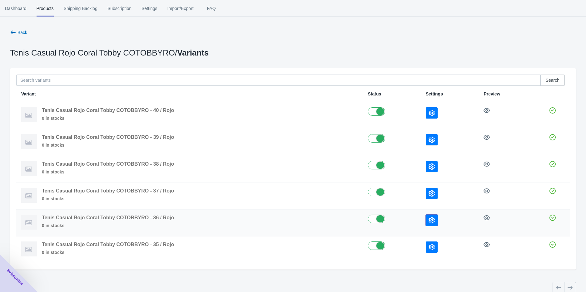
click at [255, 218] on button "button" at bounding box center [431, 220] width 12 height 11
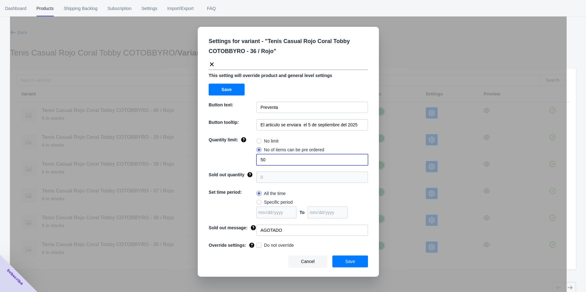
drag, startPoint x: 273, startPoint y: 160, endPoint x: 238, endPoint y: 164, distance: 34.5
click at [243, 164] on div "Quantity limit: No limit No of items can be pre ordered 50" at bounding box center [288, 151] width 159 height 29
type input "3"
click at [255, 226] on span at bounding box center [258, 245] width 5 height 5
click at [255, 226] on input "Do not override" at bounding box center [258, 244] width 0 height 0
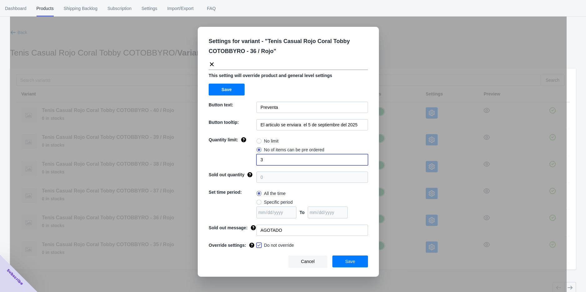
checkbox input "true"
click at [255, 226] on button "Save" at bounding box center [350, 262] width 36 height 12
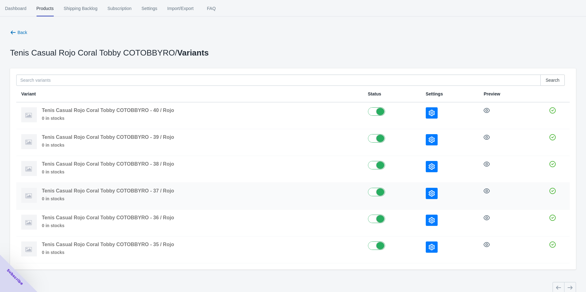
click at [255, 194] on icon "button" at bounding box center [431, 193] width 6 height 6
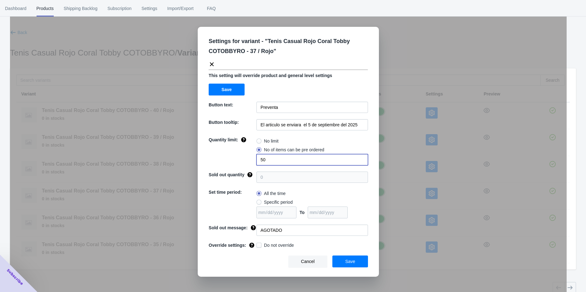
drag, startPoint x: 264, startPoint y: 164, endPoint x: 233, endPoint y: 164, distance: 30.9
click at [233, 164] on div "Quantity limit: No limit No of items can be pre ordered 50" at bounding box center [288, 151] width 159 height 29
type input "6"
click at [255, 226] on span at bounding box center [258, 245] width 5 height 5
click at [255, 226] on input "Do not override" at bounding box center [258, 244] width 0 height 0
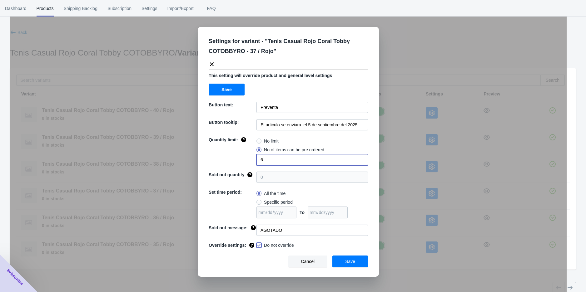
checkbox input "true"
click at [255, 226] on button "Save" at bounding box center [350, 262] width 36 height 12
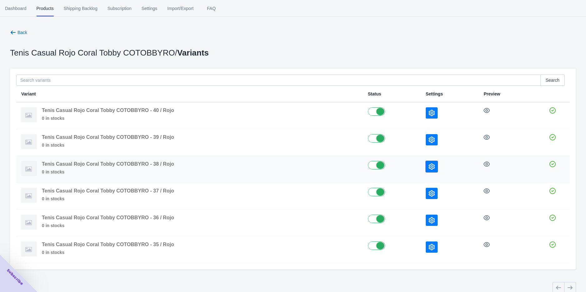
click at [255, 168] on icon "button" at bounding box center [431, 167] width 6 height 6
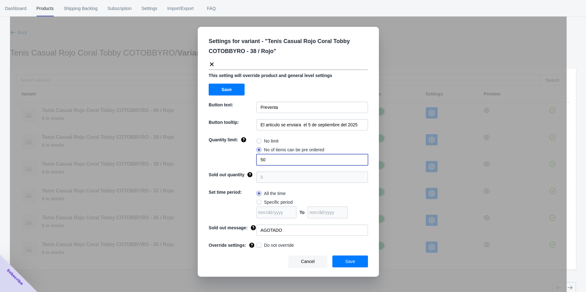
drag, startPoint x: 279, startPoint y: 160, endPoint x: 240, endPoint y: 161, distance: 38.7
click at [240, 161] on div "Quantity limit: No limit No of items can be pre ordered 50" at bounding box center [288, 151] width 159 height 29
type input "6"
click at [255, 226] on span at bounding box center [258, 245] width 5 height 5
click at [255, 226] on input "Do not override" at bounding box center [258, 244] width 0 height 0
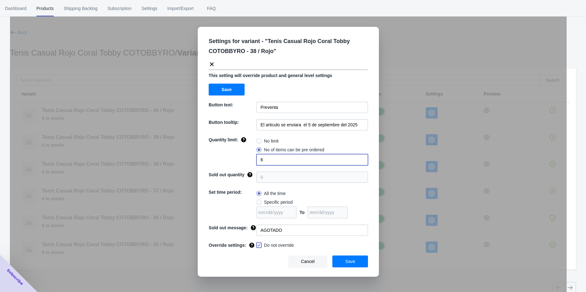
checkbox input "true"
click at [255, 226] on span "Save" at bounding box center [350, 261] width 10 height 5
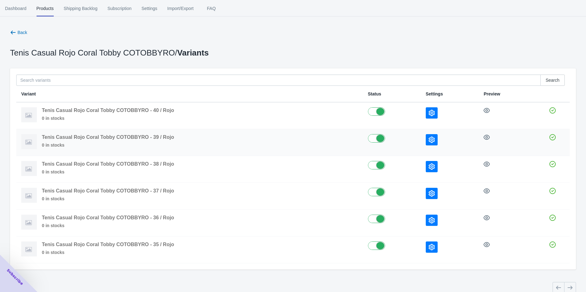
click at [255, 142] on icon "button" at bounding box center [431, 140] width 6 height 6
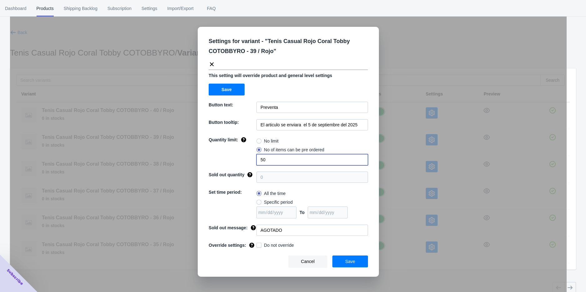
drag, startPoint x: 286, startPoint y: 159, endPoint x: 242, endPoint y: 165, distance: 44.5
click at [254, 162] on div "Quantity limit: No limit No of items can be pre ordered 50" at bounding box center [288, 151] width 159 height 29
type input "5"
click at [255, 226] on div "Override settings:" at bounding box center [233, 245] width 48 height 7
click at [255, 226] on span at bounding box center [258, 245] width 5 height 5
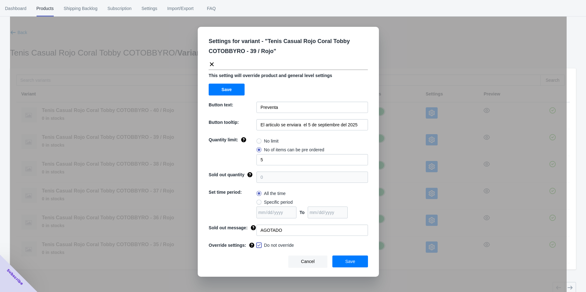
click at [255, 226] on input "Do not override" at bounding box center [258, 244] width 0 height 0
checkbox input "true"
click at [255, 226] on button "Save" at bounding box center [350, 262] width 36 height 12
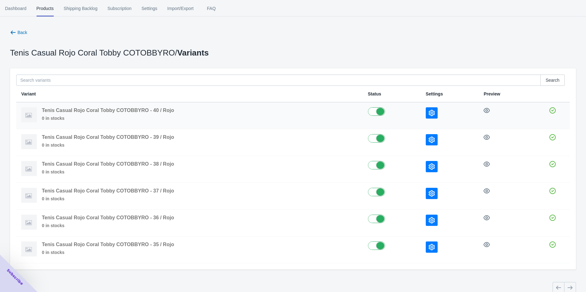
click at [255, 115] on icon "button" at bounding box center [431, 113] width 6 height 6
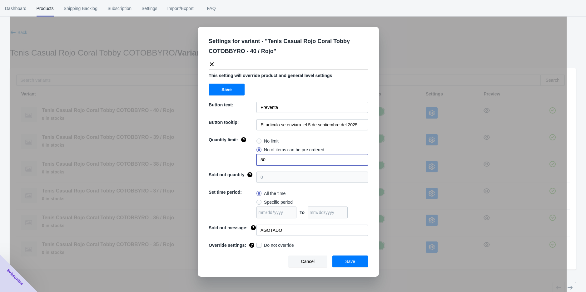
drag, startPoint x: 273, startPoint y: 162, endPoint x: 226, endPoint y: 163, distance: 46.8
click at [228, 162] on div "Quantity limit: No limit No of items can be pre ordered 50" at bounding box center [288, 151] width 159 height 29
type input "3"
click at [255, 226] on span at bounding box center [258, 245] width 5 height 5
click at [255, 226] on input "Do not override" at bounding box center [258, 244] width 0 height 0
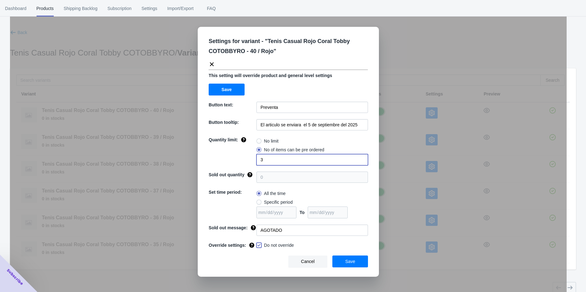
checkbox input "true"
click at [255, 226] on button "Save" at bounding box center [350, 262] width 36 height 12
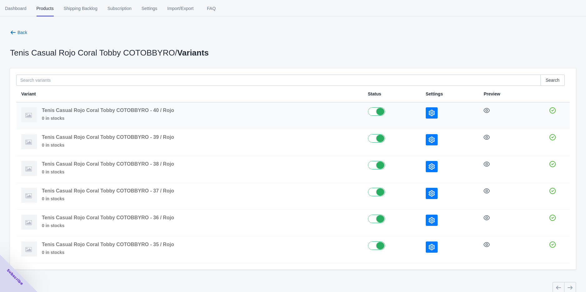
click at [255, 119] on td at bounding box center [449, 115] width 58 height 27
click at [255, 115] on button "button" at bounding box center [431, 112] width 12 height 11
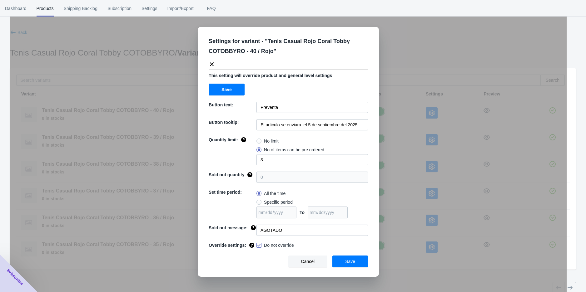
click at [255, 226] on button "Save" at bounding box center [350, 262] width 36 height 12
